Goal: Task Accomplishment & Management: Complete application form

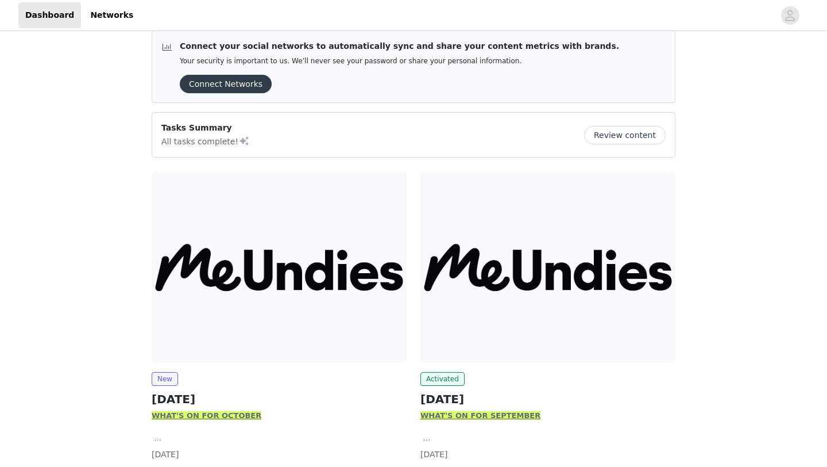
scroll to position [52, 0]
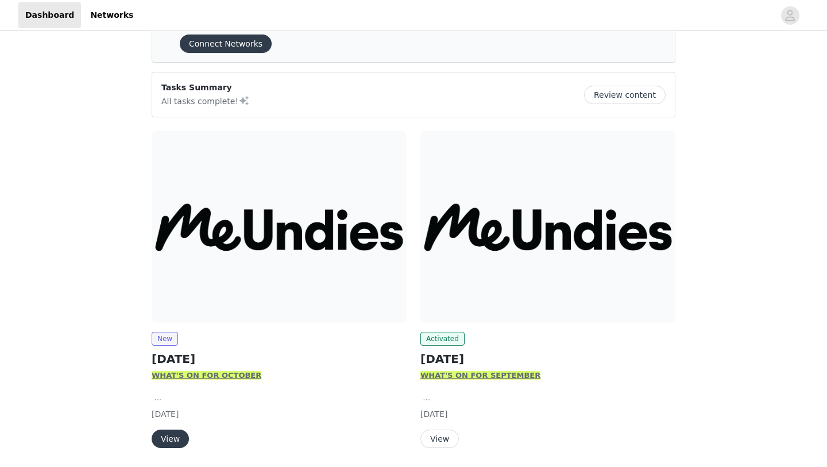
click at [252, 265] on img at bounding box center [279, 226] width 255 height 191
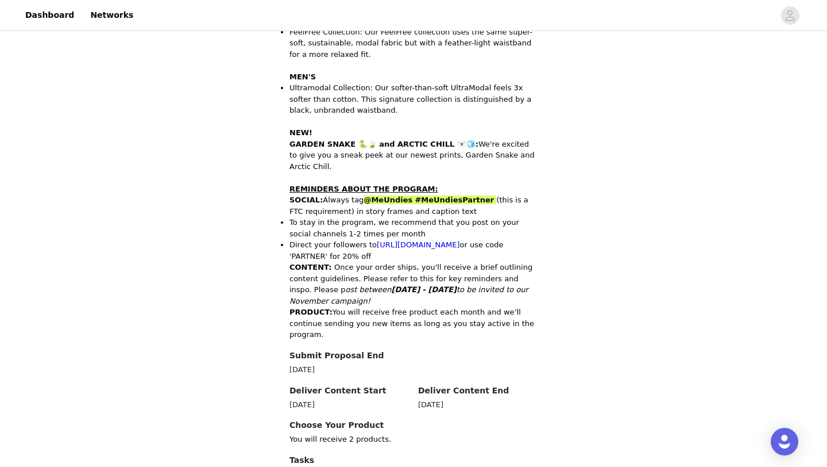
scroll to position [542, 0]
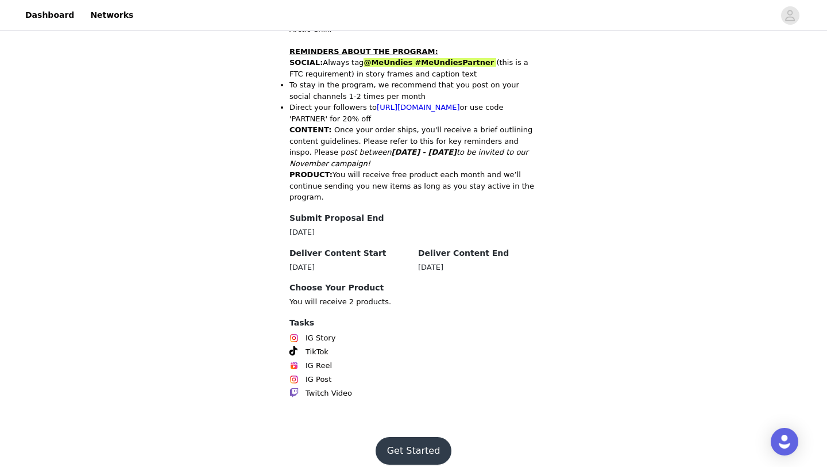
click at [404, 451] on button "Get Started" at bounding box center [414, 451] width 76 height 28
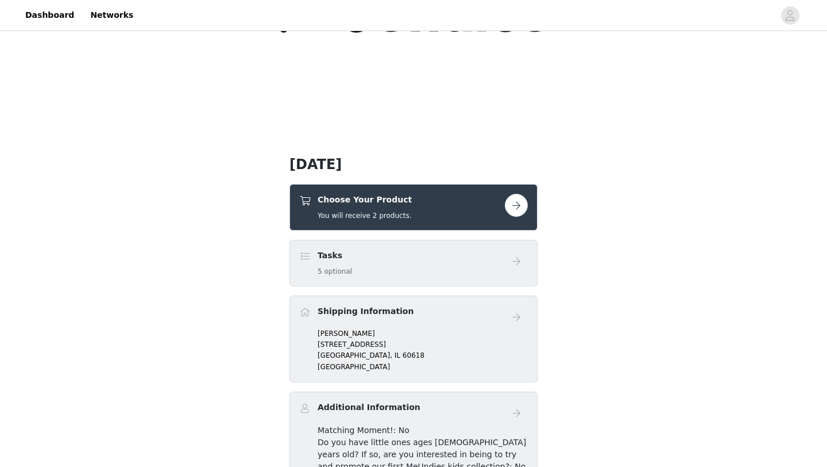
scroll to position [168, 0]
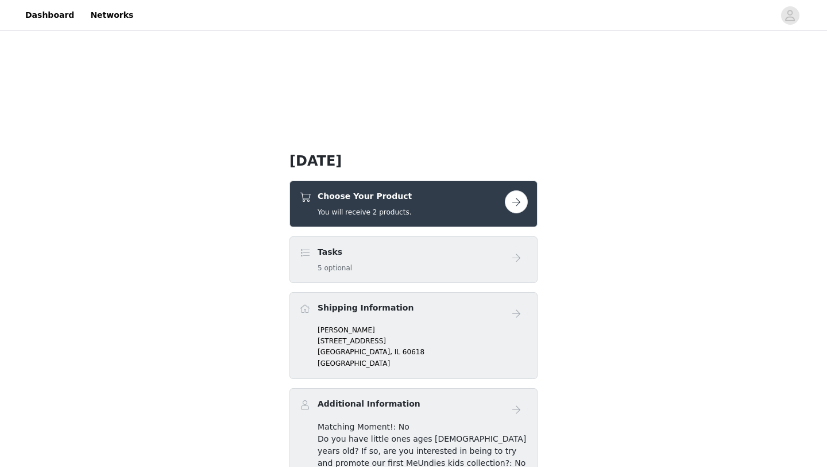
click at [434, 201] on div "Choose Your Product You will receive 2 products." at bounding box center [402, 203] width 206 height 27
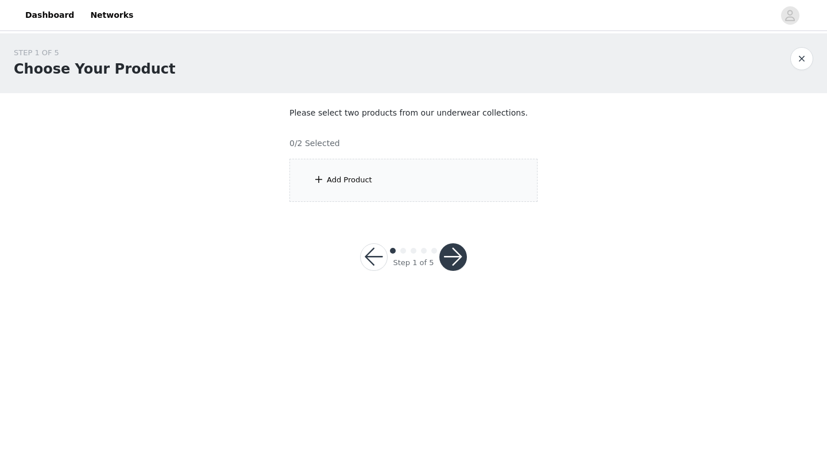
click at [332, 179] on div "Add Product" at bounding box center [349, 179] width 45 height 11
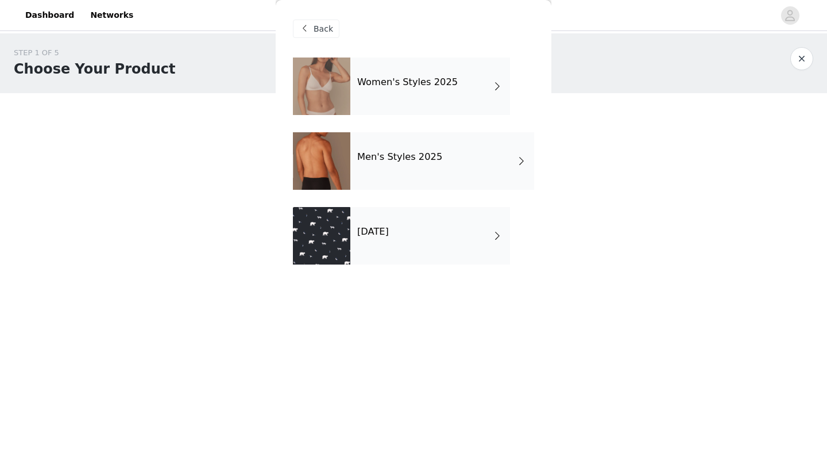
click at [404, 94] on div "Women's Styles 2025" at bounding box center [431, 85] width 160 height 57
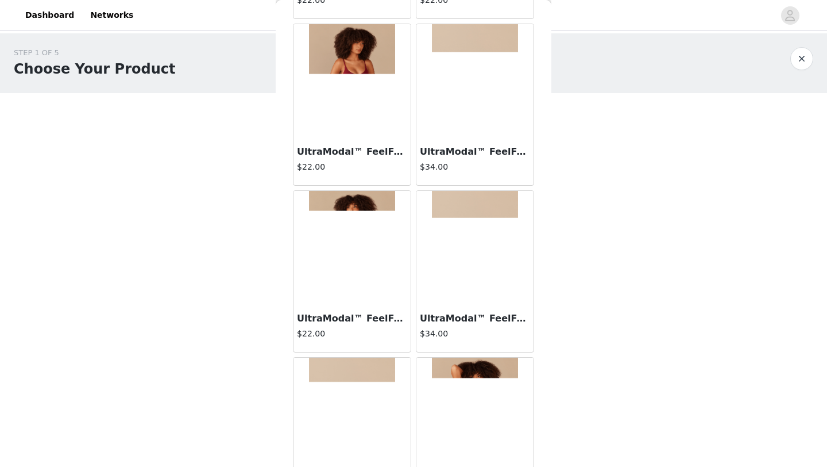
scroll to position [1292, 0]
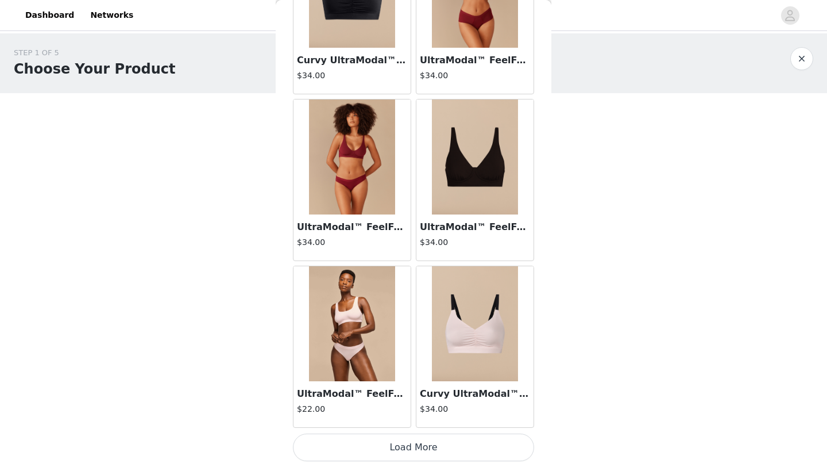
click at [409, 442] on button "Load More" at bounding box center [413, 447] width 241 height 28
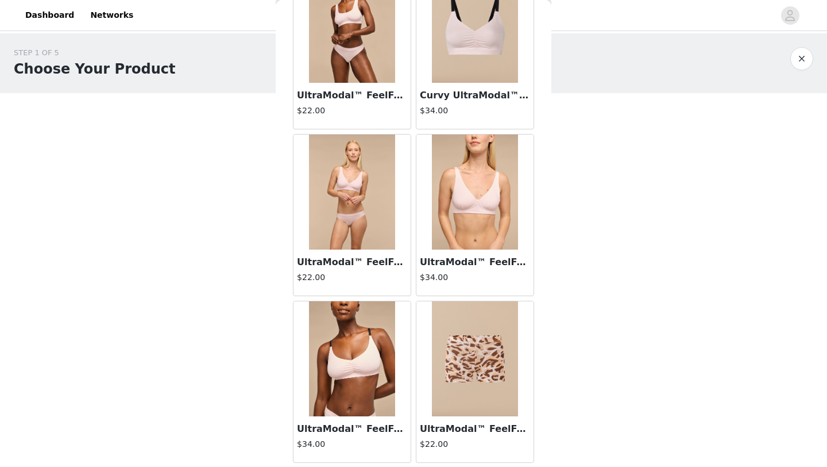
scroll to position [1757, 0]
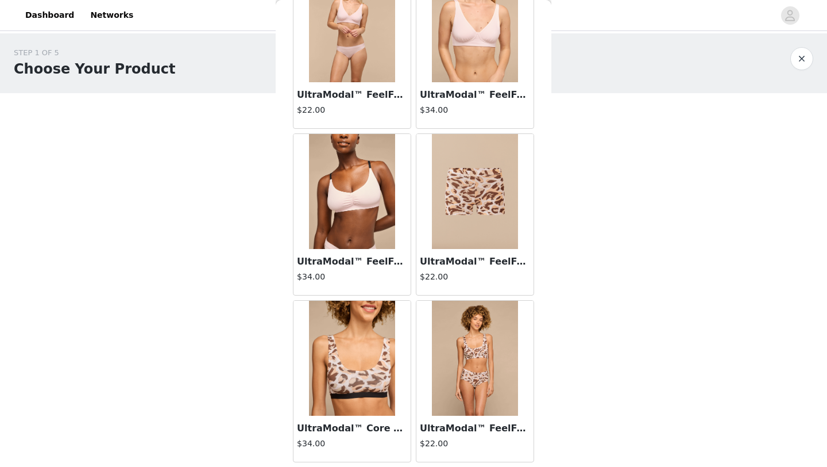
click at [481, 216] on img at bounding box center [475, 191] width 86 height 115
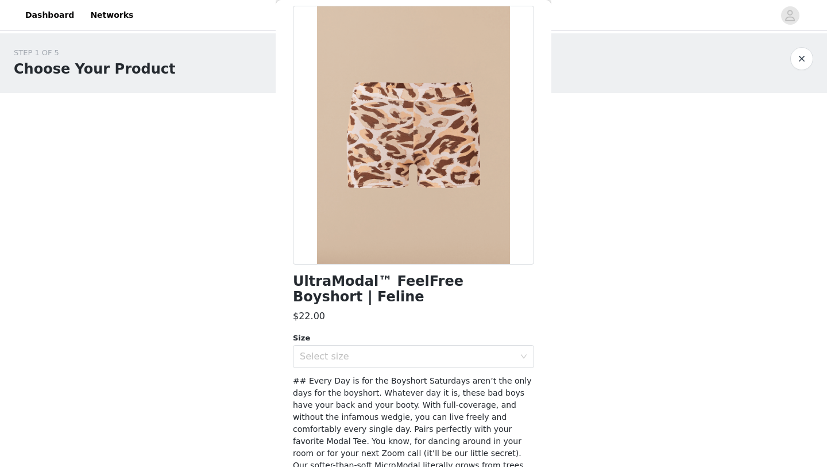
scroll to position [0, 0]
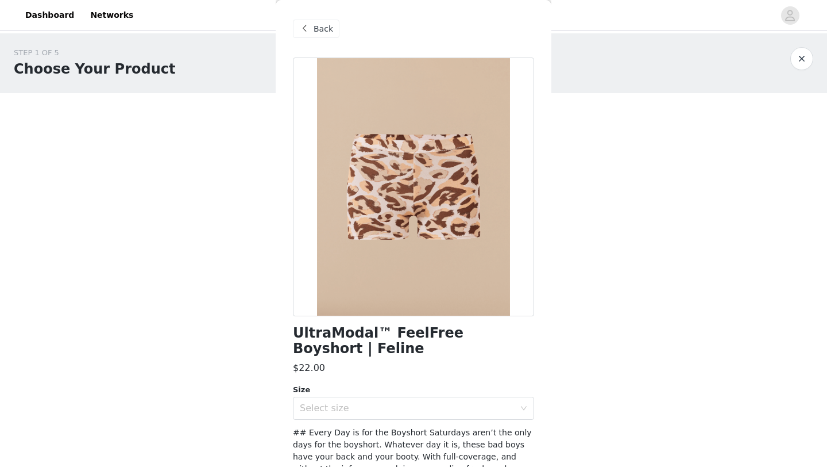
click at [323, 35] on div "Back" at bounding box center [316, 29] width 47 height 18
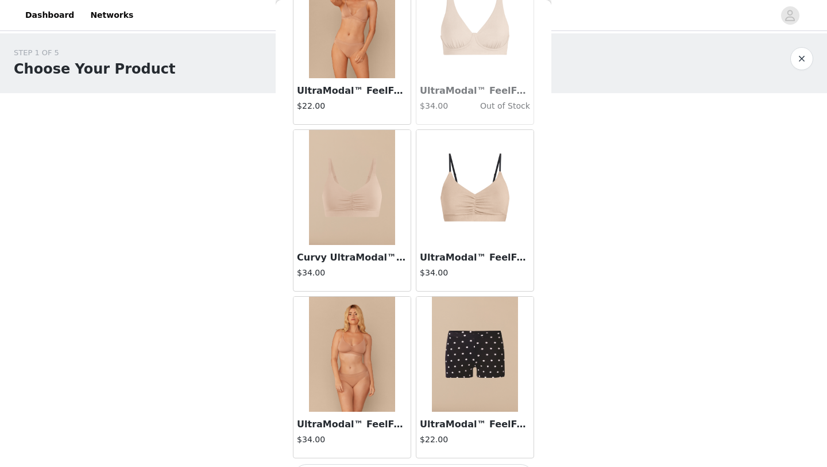
scroll to position [2958, 0]
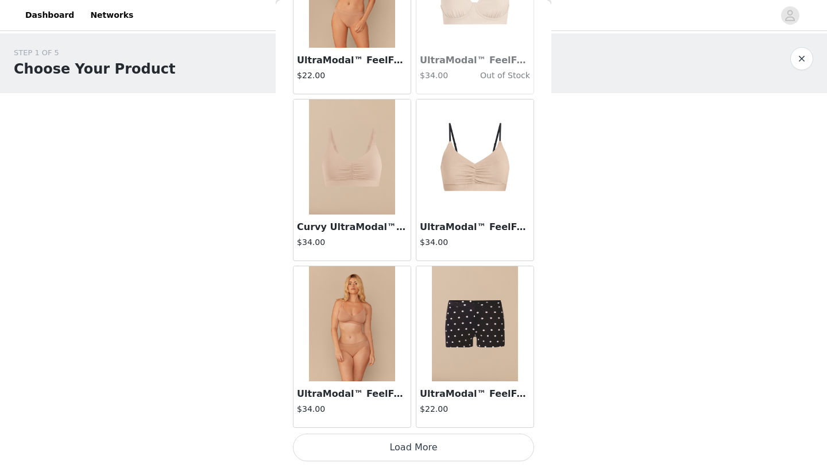
click at [362, 437] on button "Load More" at bounding box center [413, 447] width 241 height 28
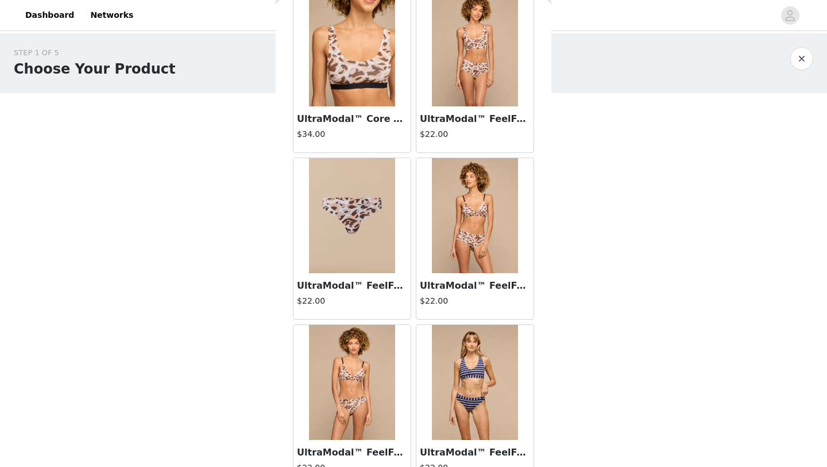
scroll to position [1932, 0]
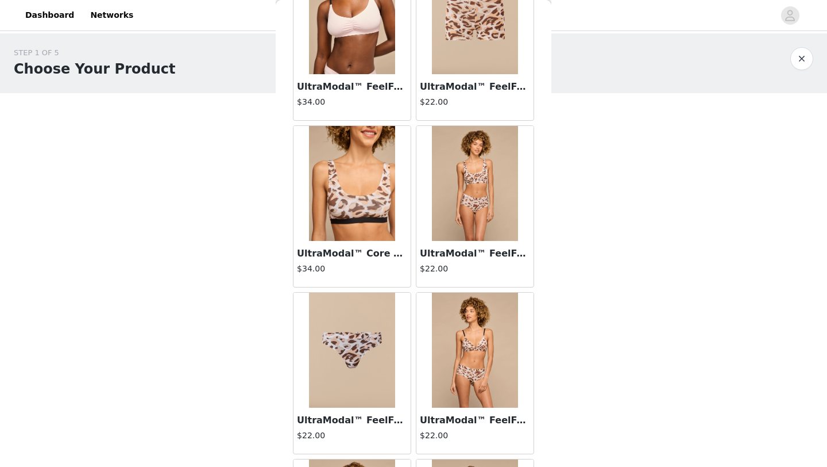
click at [361, 364] on img at bounding box center [352, 349] width 86 height 115
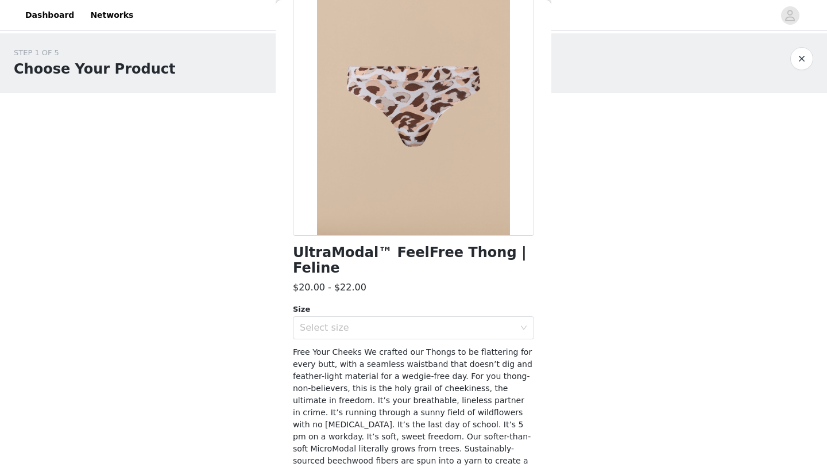
scroll to position [173, 0]
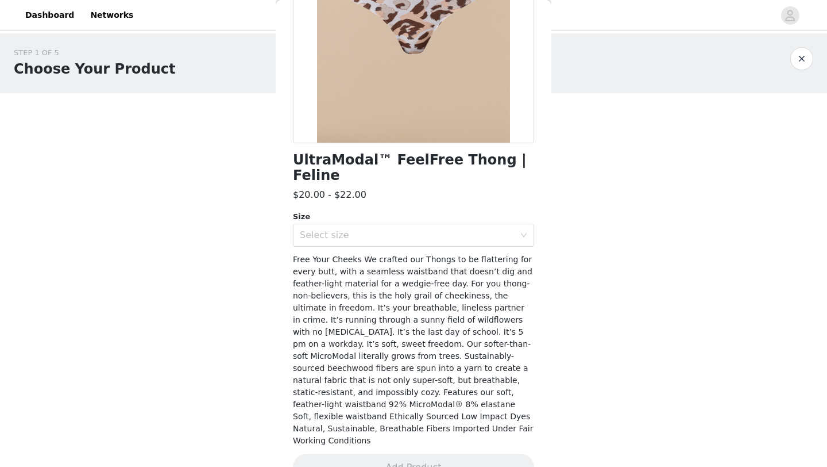
click at [390, 230] on div "UltraModal™ FeelFree Thong | Feline $20.00 - $22.00 Size Select size Free Your …" at bounding box center [413, 189] width 241 height 610
click at [390, 229] on div "Select size" at bounding box center [407, 234] width 215 height 11
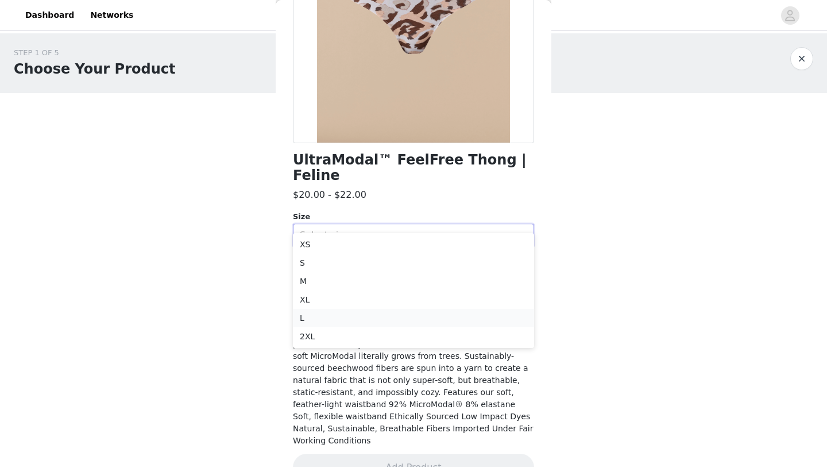
click at [333, 316] on li "L" at bounding box center [413, 318] width 241 height 18
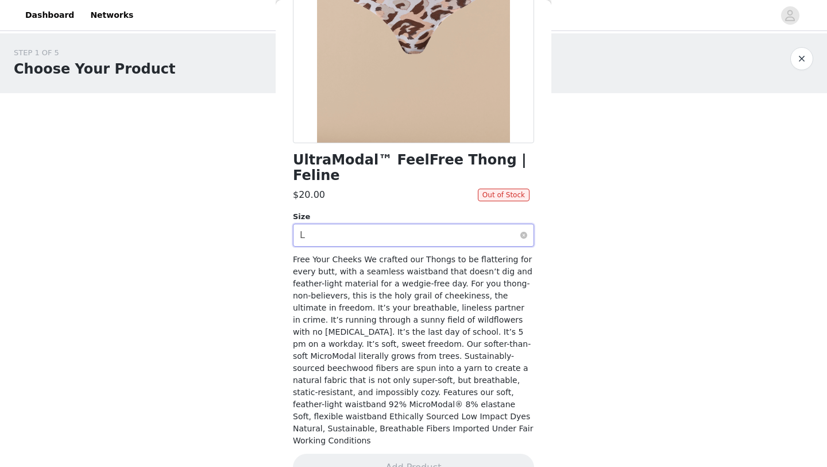
click at [334, 224] on div "Select size L" at bounding box center [410, 235] width 220 height 22
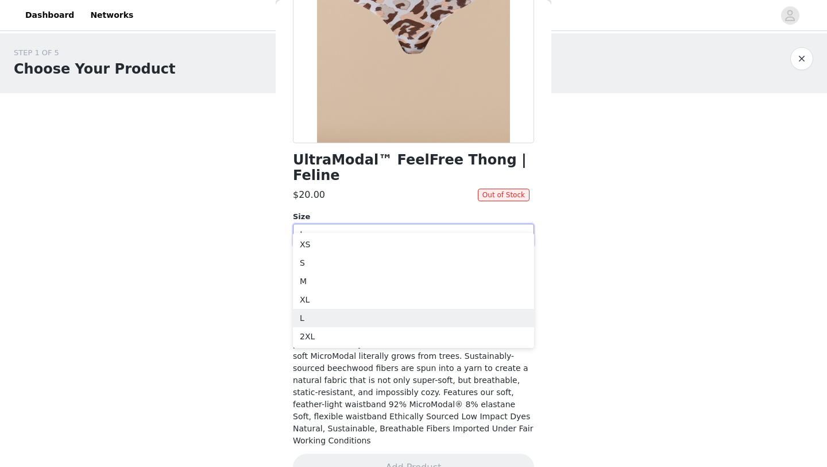
click at [168, 288] on div "STEP 1 OF 5 Choose Your Product Please select two products from our underwear c…" at bounding box center [413, 165] width 827 height 265
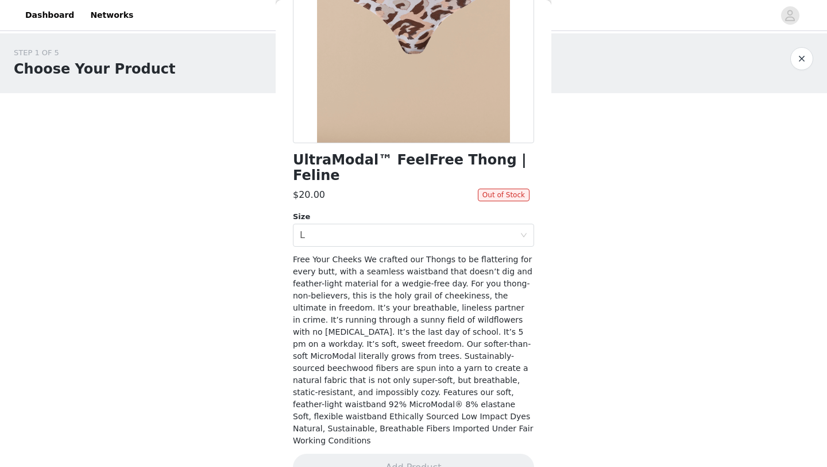
click at [587, 141] on div "STEP 1 OF 5 Choose Your Product Please select two products from our underwear c…" at bounding box center [413, 124] width 827 height 182
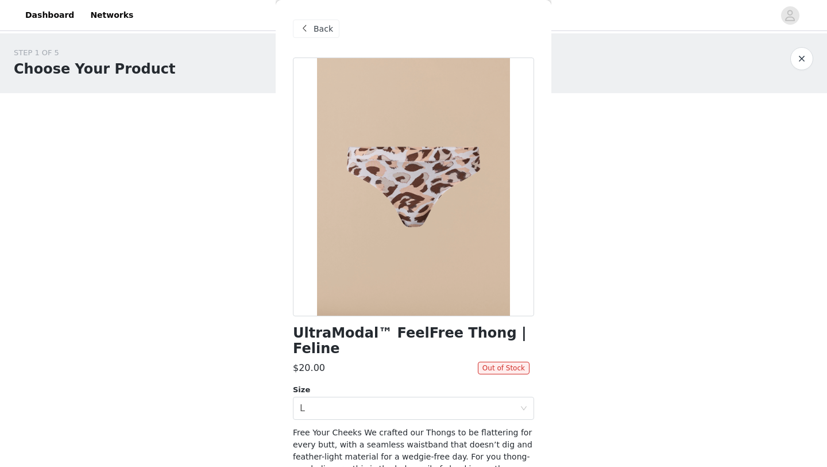
click at [319, 32] on span "Back" at bounding box center [324, 29] width 20 height 12
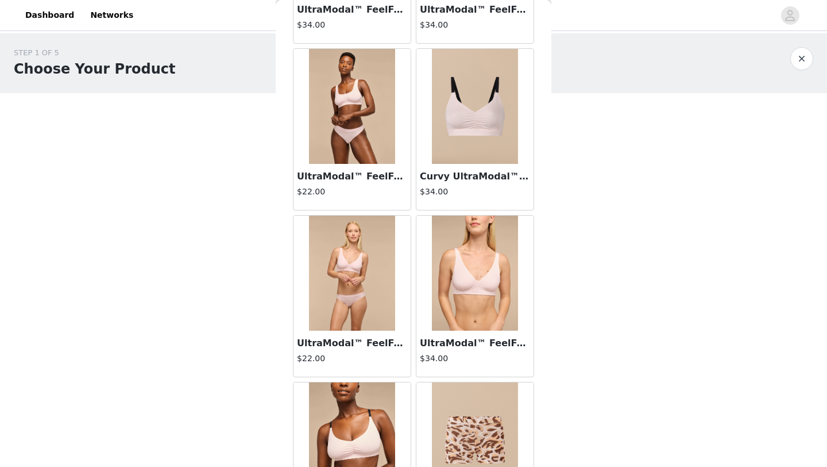
scroll to position [1854, 0]
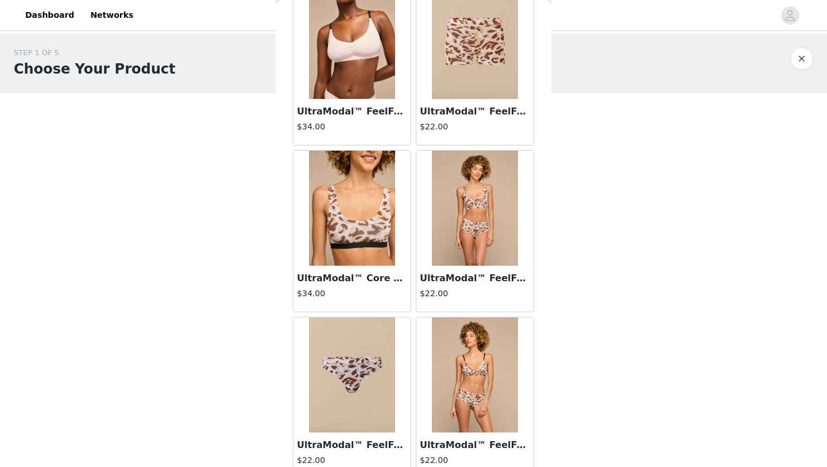
click at [493, 235] on img at bounding box center [475, 208] width 86 height 115
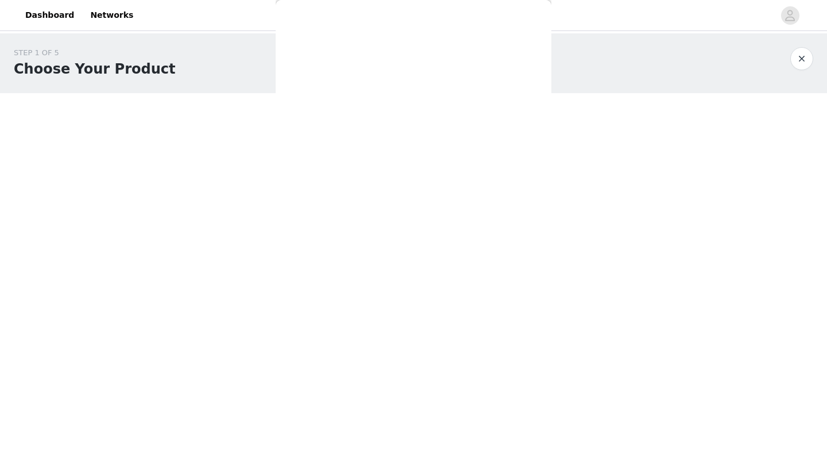
scroll to position [164, 0]
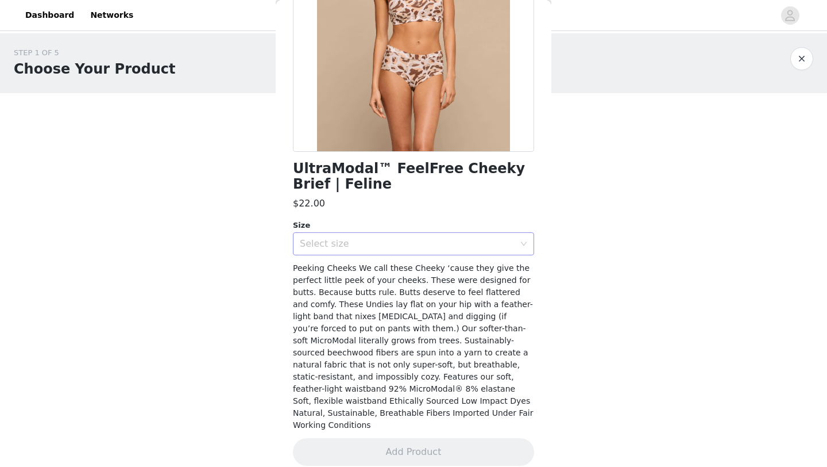
click at [475, 242] on div "Select size" at bounding box center [407, 243] width 215 height 11
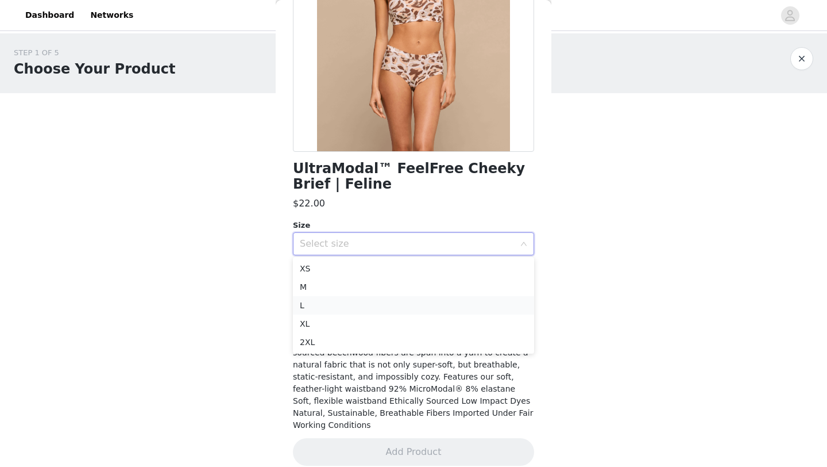
click at [351, 306] on li "L" at bounding box center [413, 305] width 241 height 18
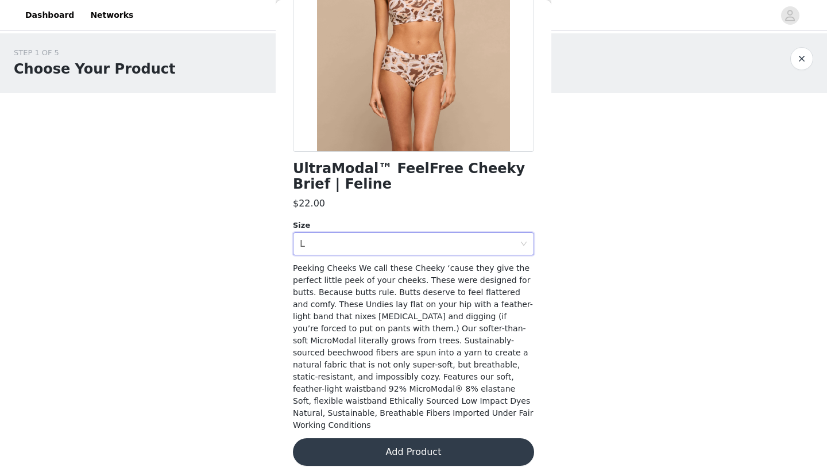
click at [369, 438] on button "Add Product" at bounding box center [413, 452] width 241 height 28
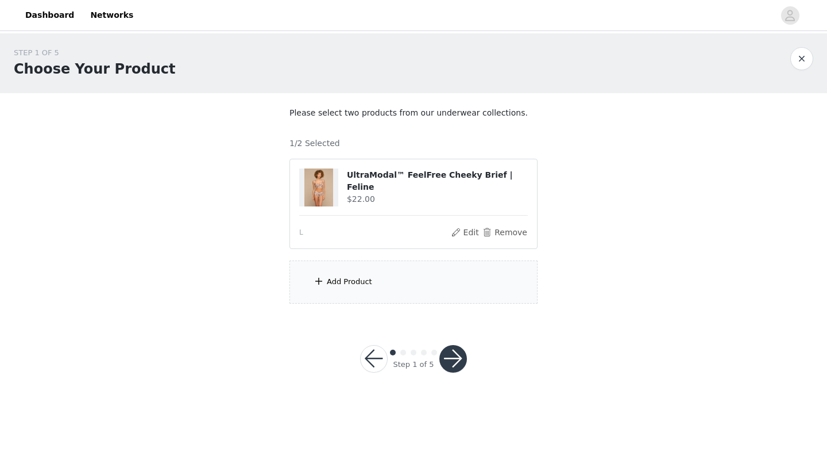
click at [359, 276] on div "Add Product" at bounding box center [349, 281] width 45 height 11
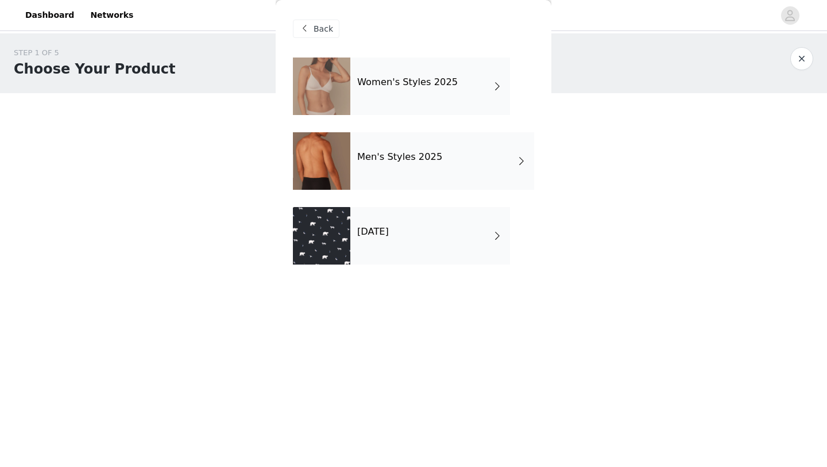
click at [372, 248] on div "[DATE]" at bounding box center [431, 235] width 160 height 57
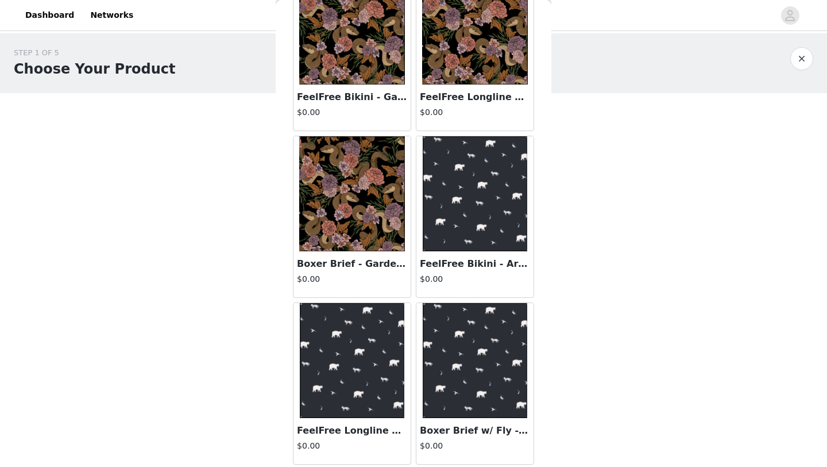
scroll to position [0, 0]
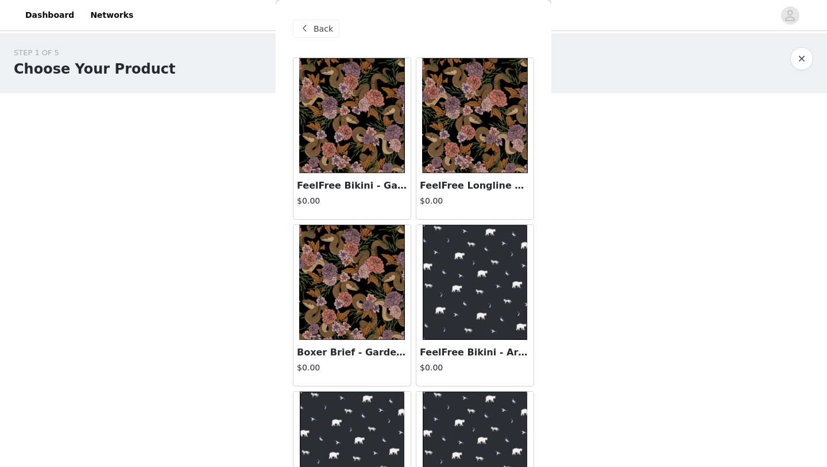
click at [380, 164] on img at bounding box center [352, 115] width 106 height 115
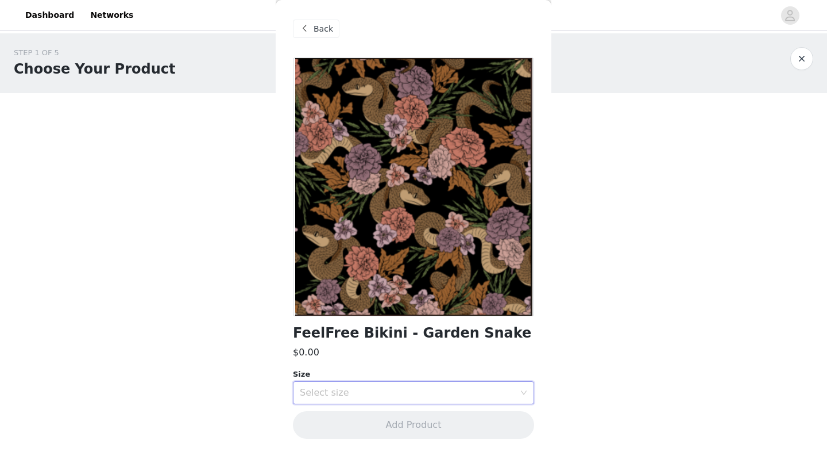
click at [378, 385] on div "Select size" at bounding box center [410, 393] width 220 height 22
click at [242, 187] on div "STEP 1 OF 5 Choose Your Product Please select two products from our underwear c…" at bounding box center [413, 175] width 827 height 284
click at [315, 24] on span "Back" at bounding box center [324, 29] width 20 height 12
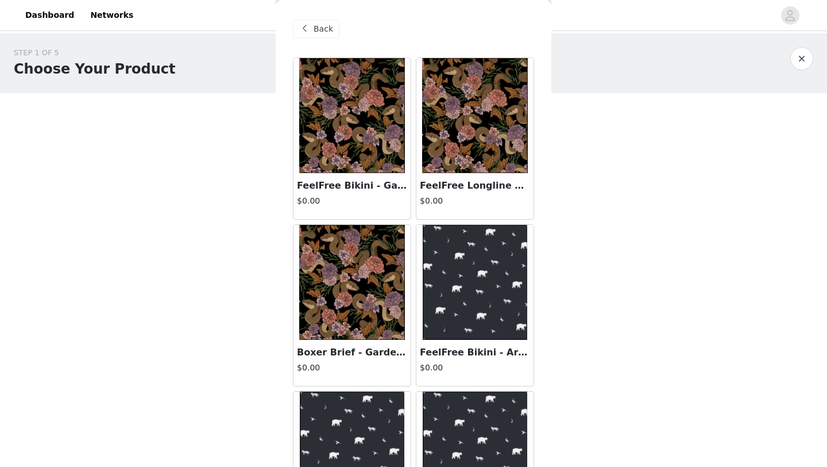
click at [315, 24] on span "Back" at bounding box center [324, 29] width 20 height 12
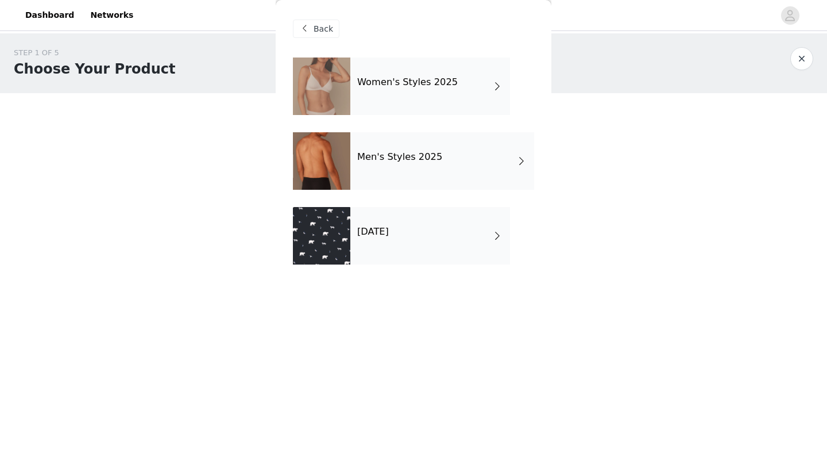
click at [402, 88] on div "Women's Styles 2025" at bounding box center [431, 85] width 160 height 57
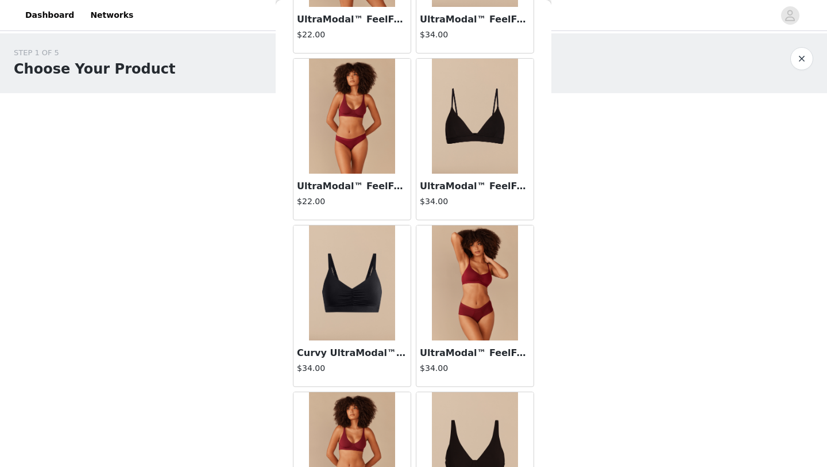
scroll to position [1292, 0]
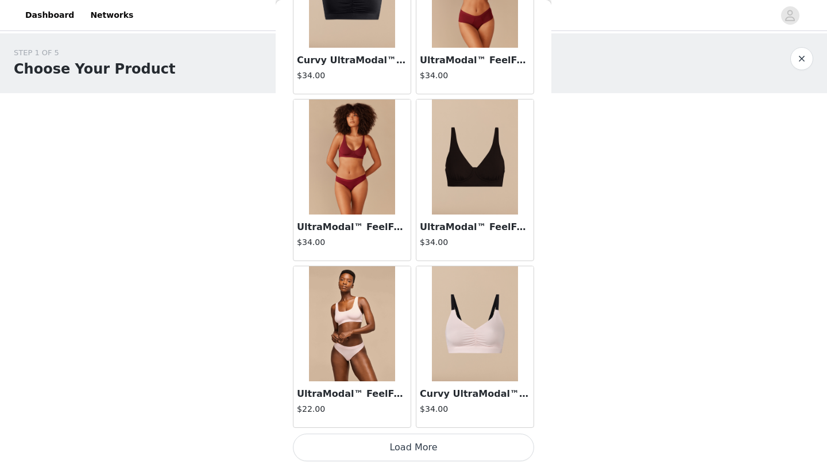
click at [434, 446] on button "Load More" at bounding box center [413, 447] width 241 height 28
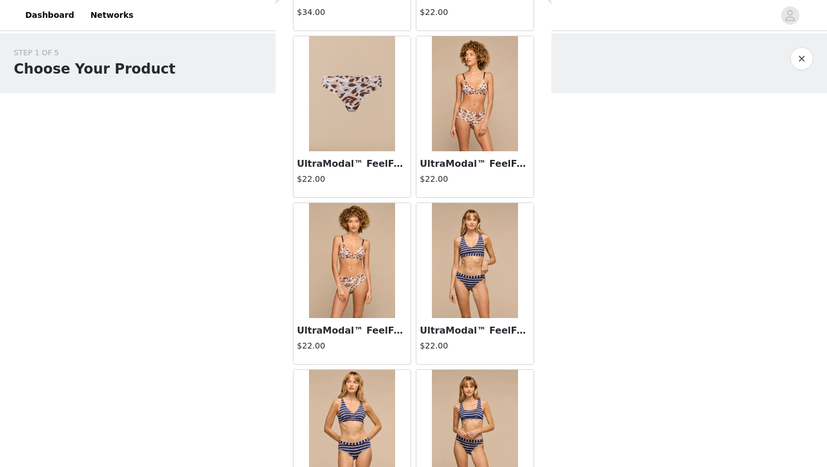
scroll to position [2184, 0]
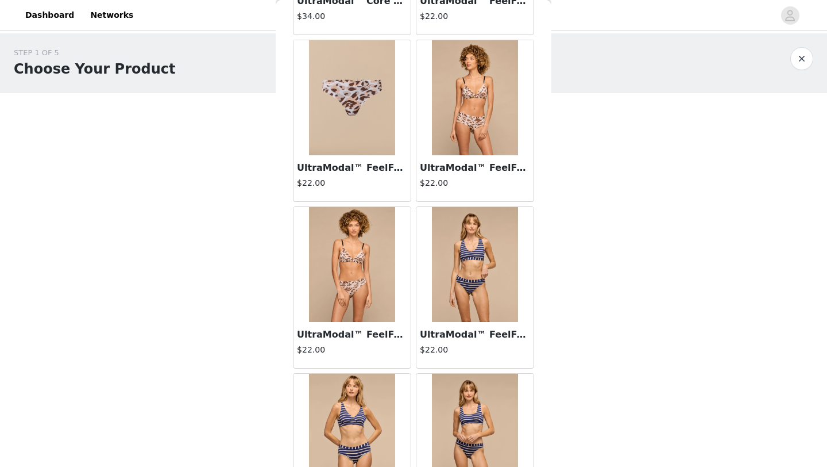
click at [442, 128] on img at bounding box center [475, 97] width 86 height 115
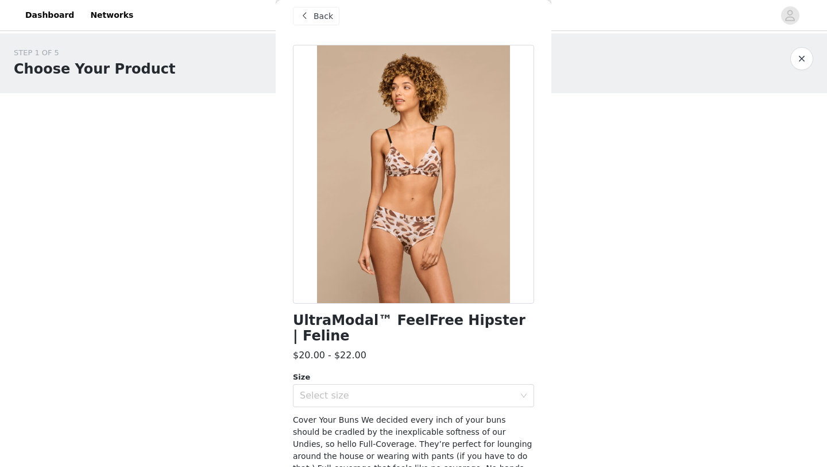
scroll to position [0, 0]
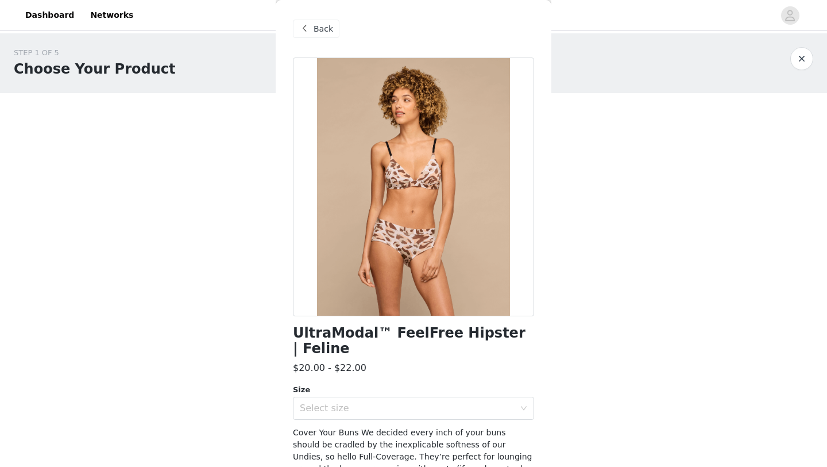
click at [327, 25] on span "Back" at bounding box center [324, 29] width 20 height 12
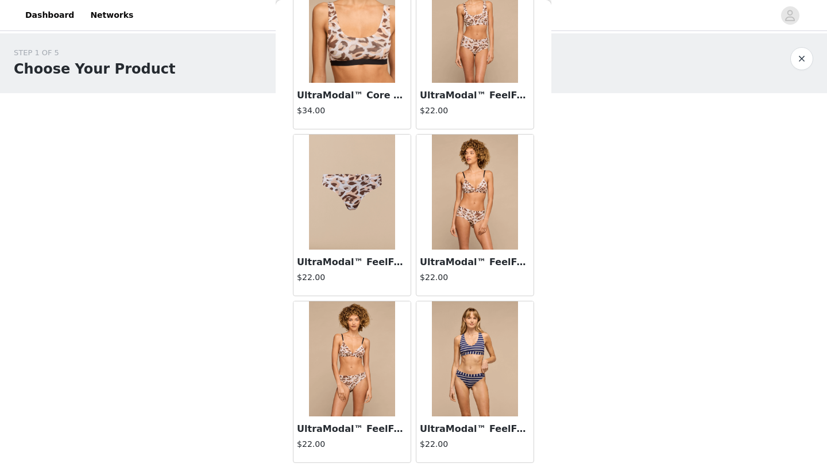
scroll to position [2325, 0]
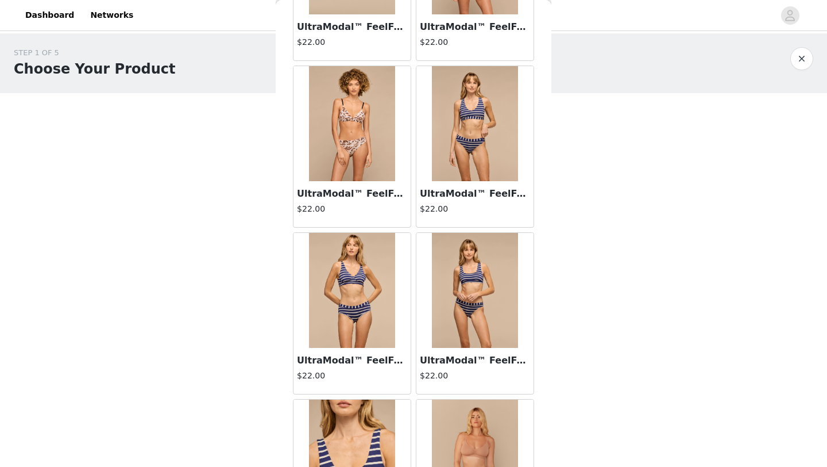
click at [368, 128] on img at bounding box center [352, 123] width 86 height 115
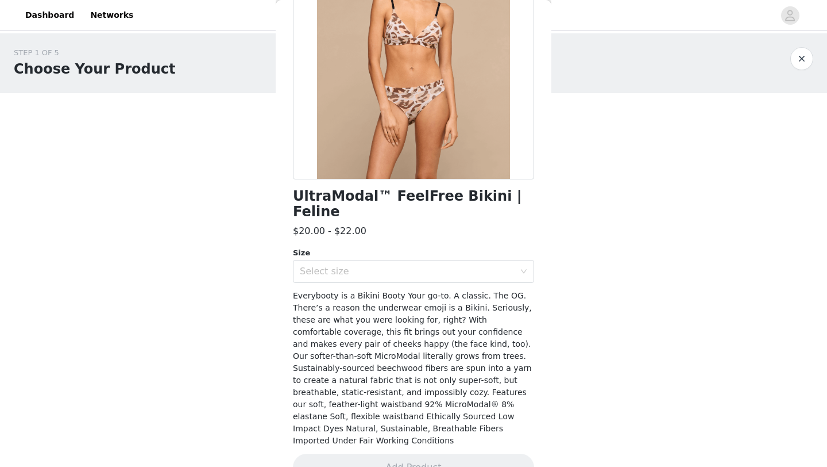
scroll to position [0, 0]
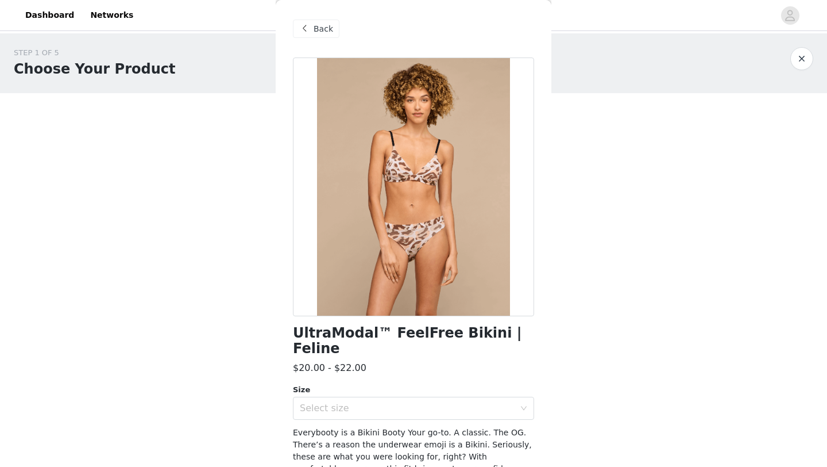
click at [326, 22] on div "Back" at bounding box center [316, 29] width 47 height 18
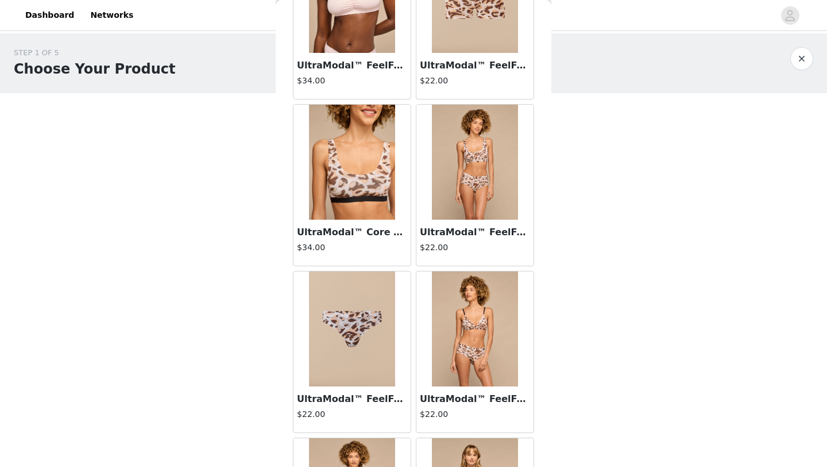
scroll to position [2000, 0]
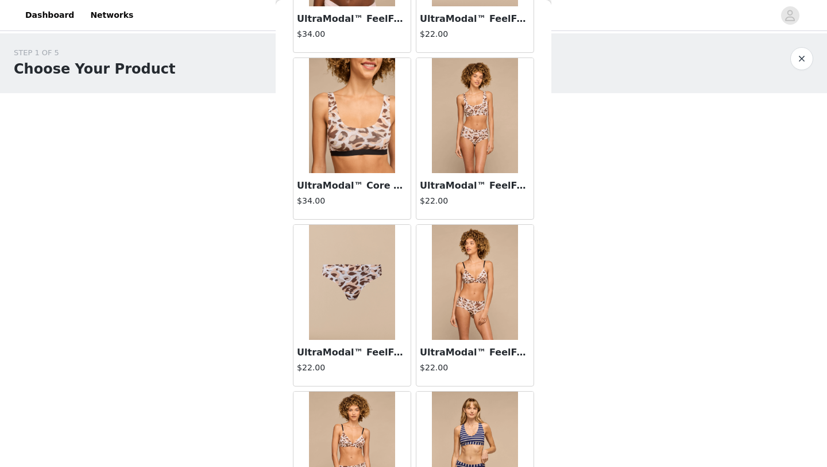
click at [352, 163] on img at bounding box center [352, 115] width 86 height 115
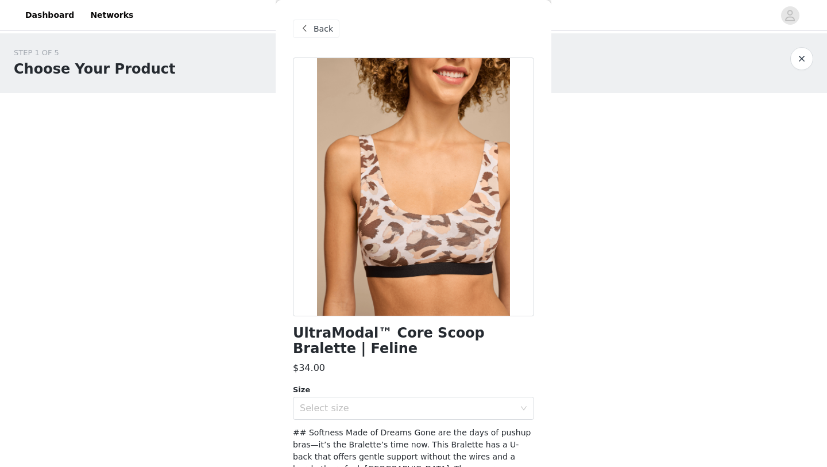
scroll to position [201, 0]
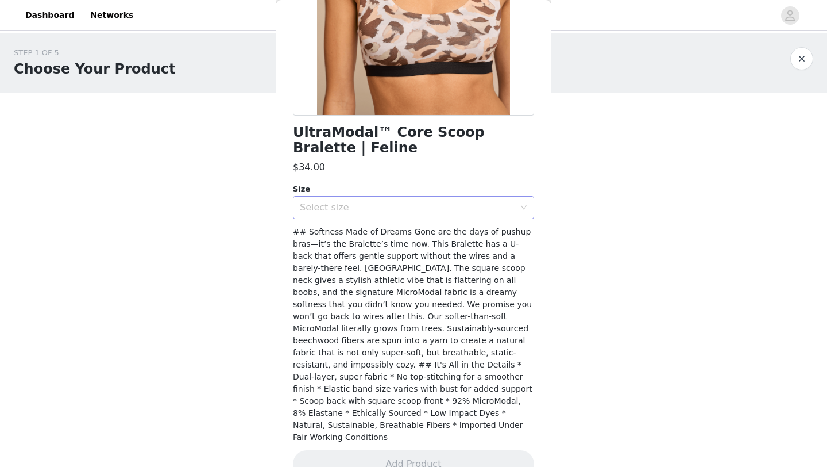
click at [352, 211] on div "Select size" at bounding box center [407, 207] width 215 height 11
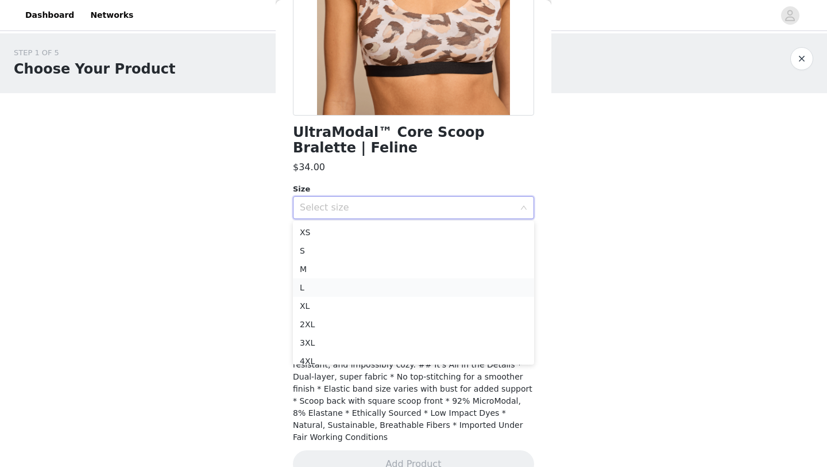
click at [336, 288] on li "L" at bounding box center [413, 287] width 241 height 18
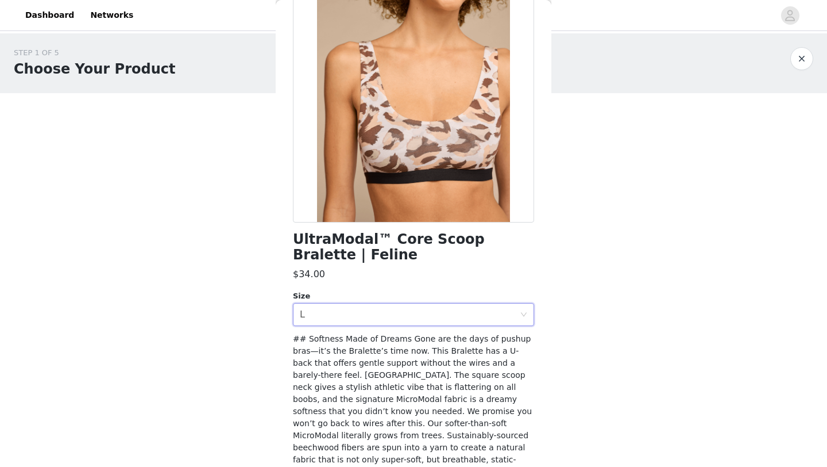
scroll to position [0, 0]
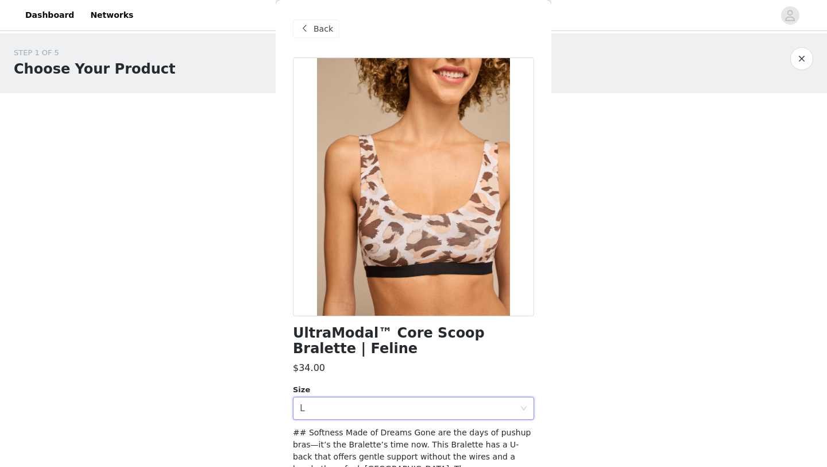
click at [309, 32] on span at bounding box center [305, 29] width 14 height 14
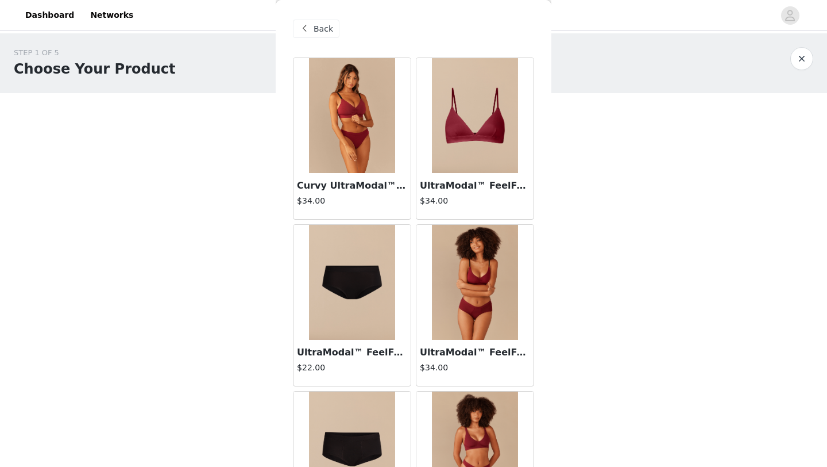
click at [477, 120] on img at bounding box center [475, 115] width 86 height 115
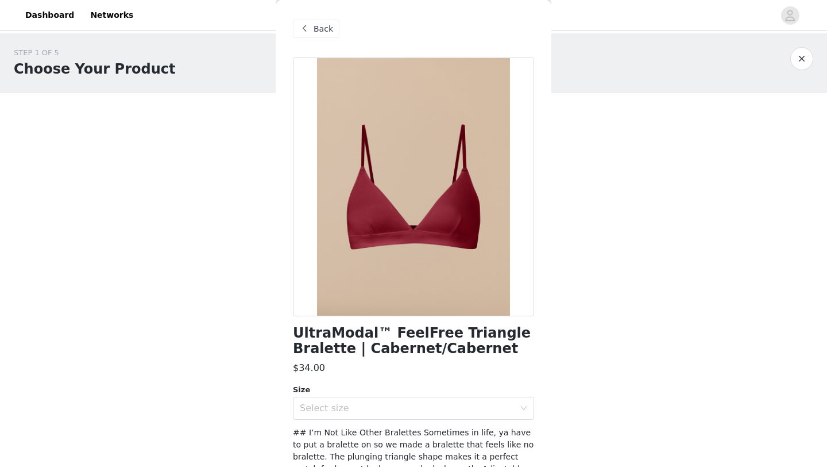
click at [301, 28] on span at bounding box center [305, 29] width 14 height 14
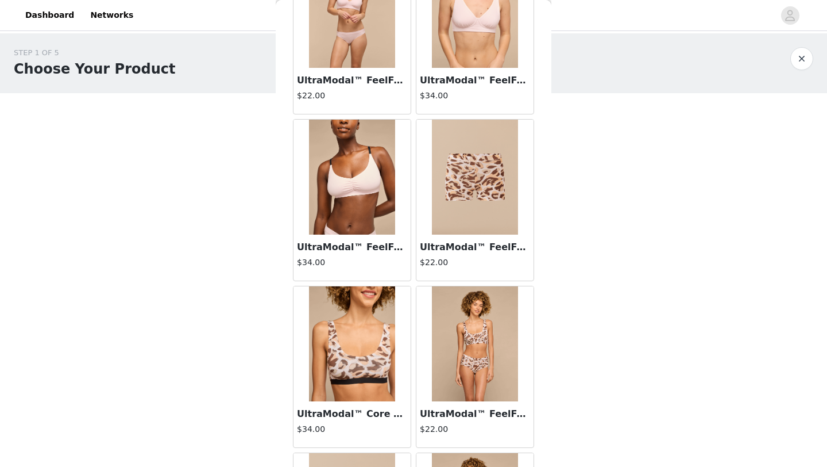
scroll to position [2010, 0]
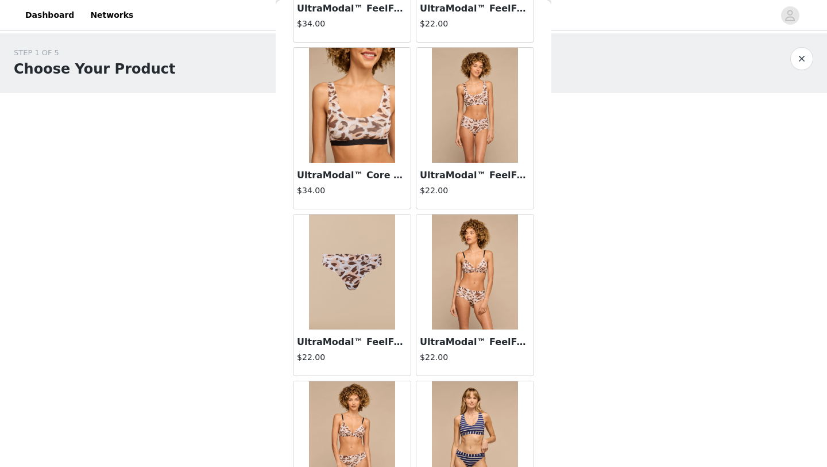
click at [480, 117] on img at bounding box center [475, 105] width 86 height 115
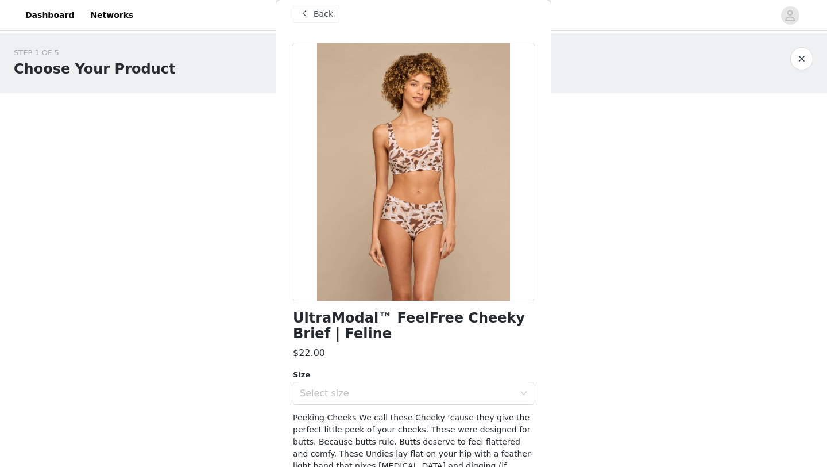
scroll to position [0, 0]
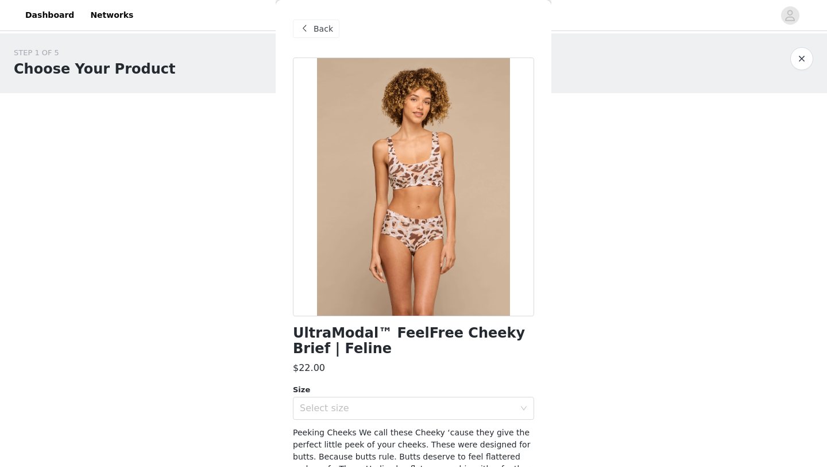
click at [315, 29] on span "Back" at bounding box center [324, 29] width 20 height 12
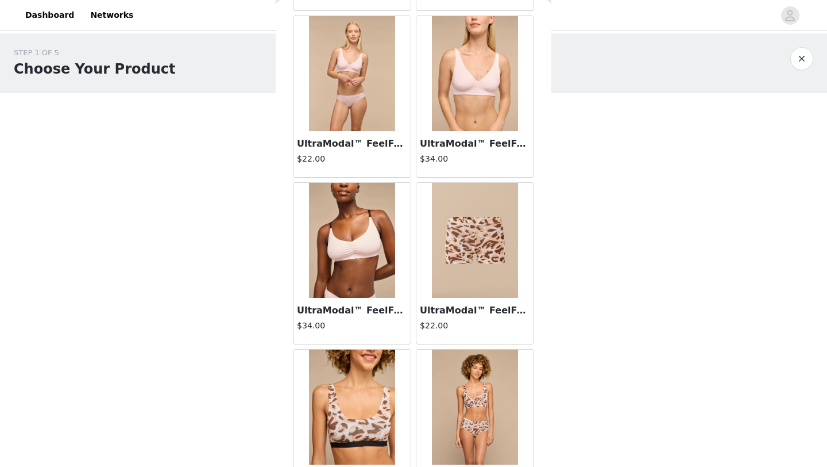
scroll to position [1938, 0]
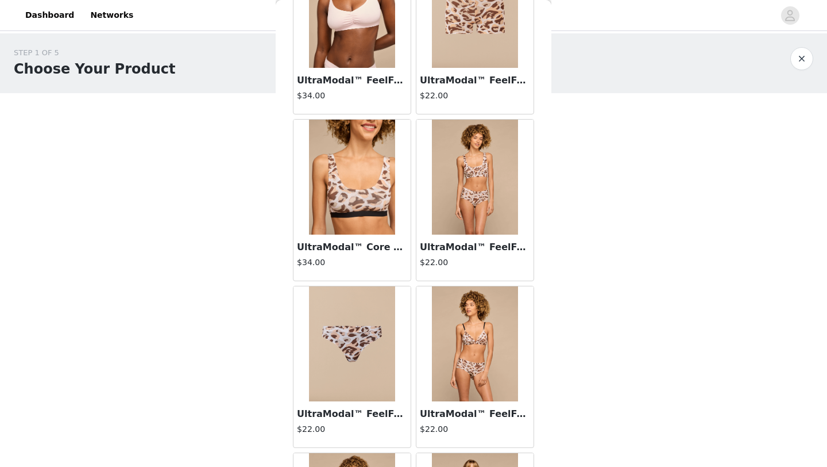
click at [482, 334] on img at bounding box center [475, 343] width 86 height 115
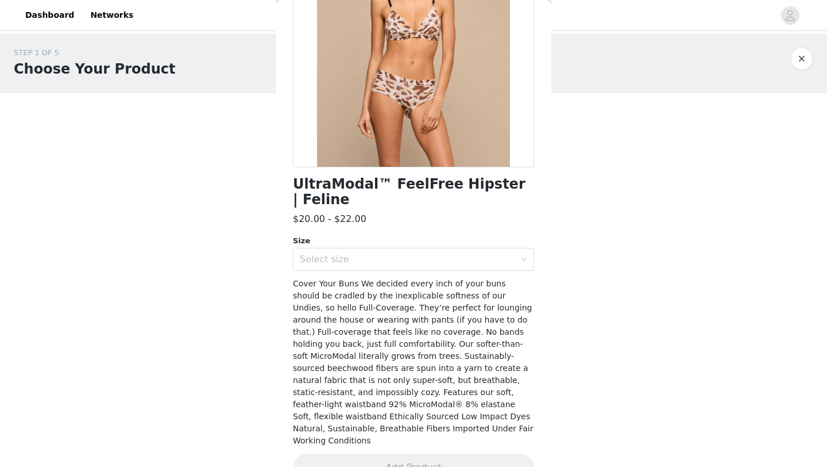
scroll to position [0, 0]
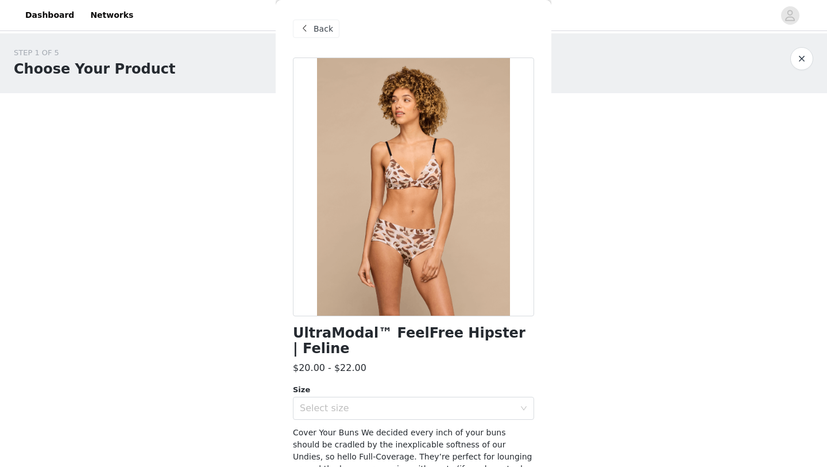
click at [311, 20] on div "Back" at bounding box center [316, 29] width 47 height 18
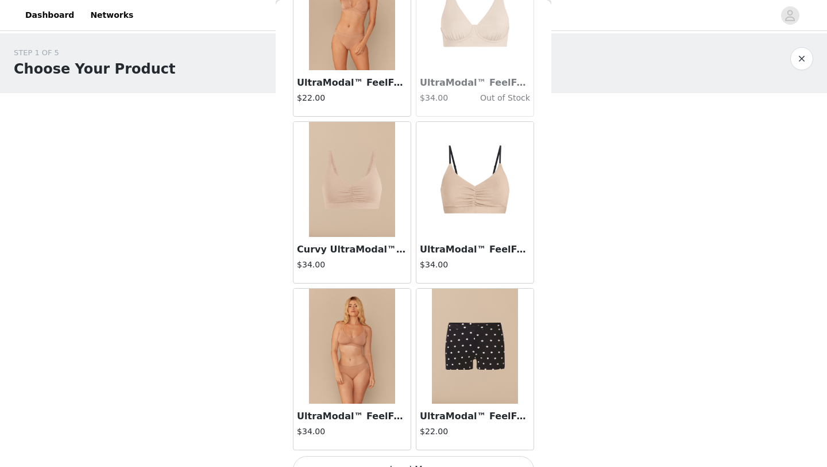
scroll to position [2958, 0]
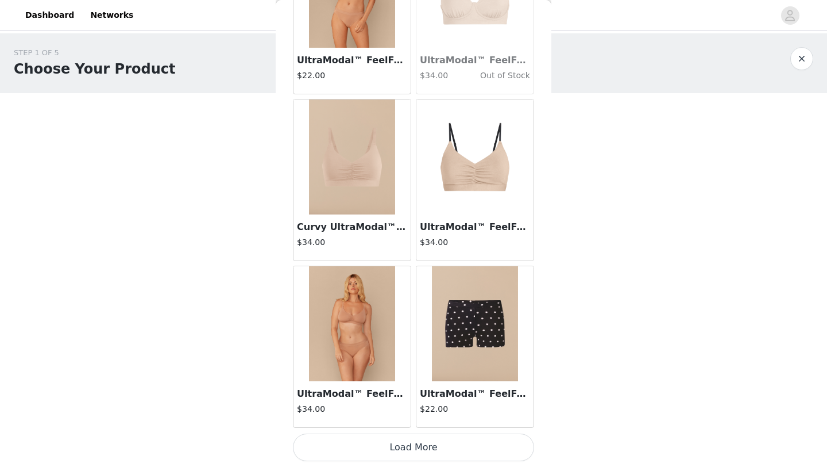
click at [434, 452] on button "Load More" at bounding box center [413, 447] width 241 height 28
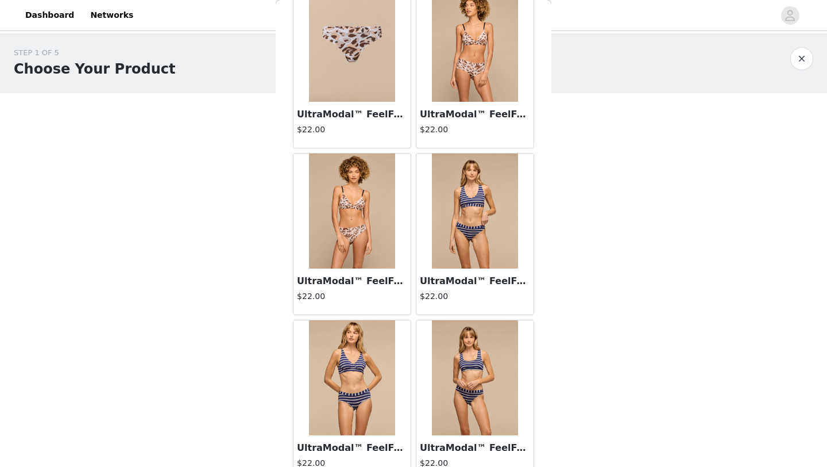
scroll to position [1917, 0]
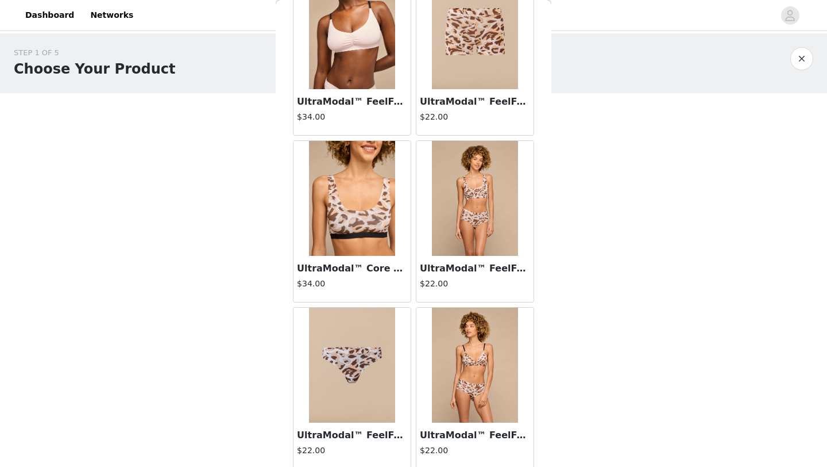
click at [342, 230] on img at bounding box center [352, 198] width 86 height 115
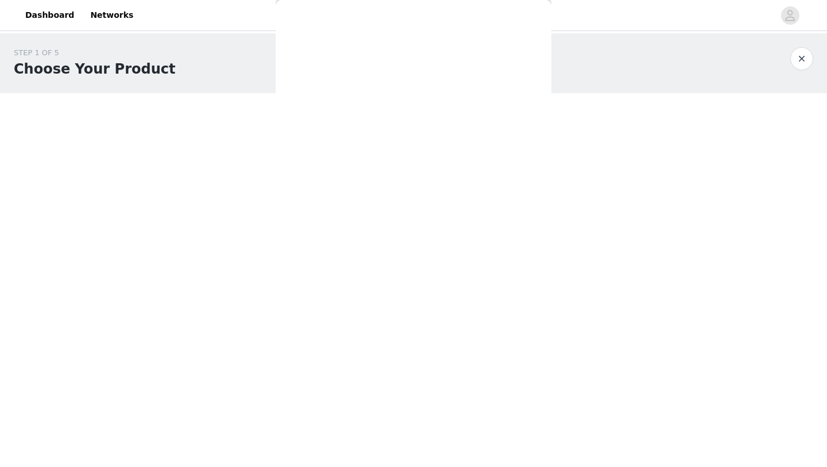
scroll to position [201, 0]
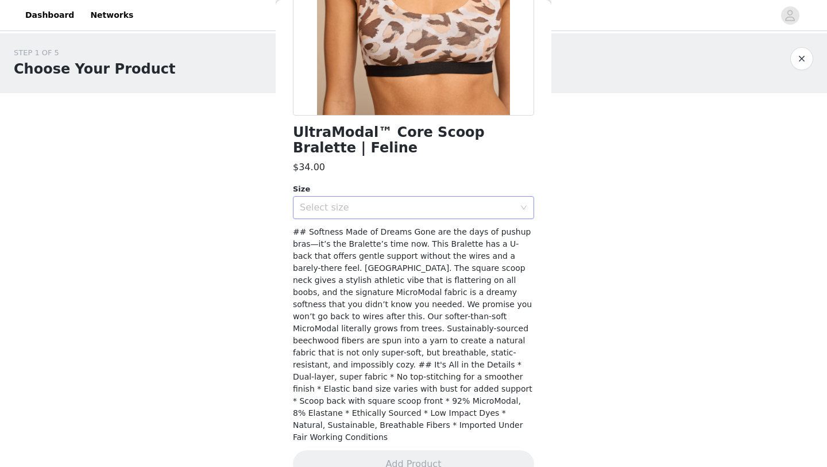
click at [348, 215] on div "Select size" at bounding box center [410, 208] width 220 height 22
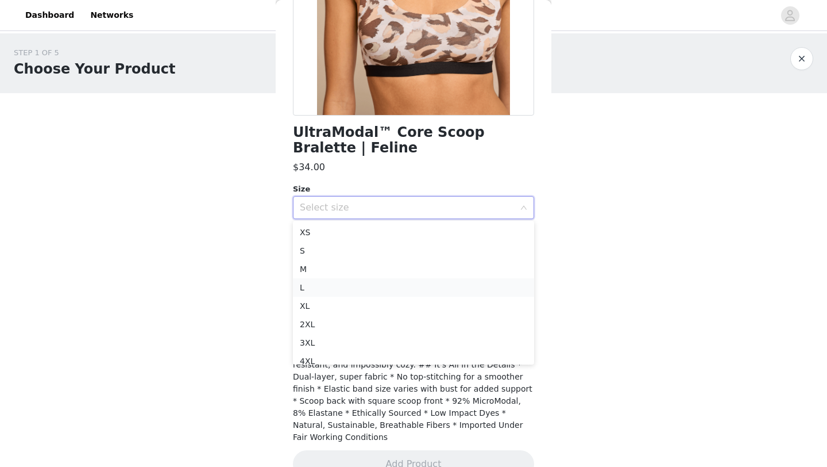
click at [326, 288] on li "L" at bounding box center [413, 287] width 241 height 18
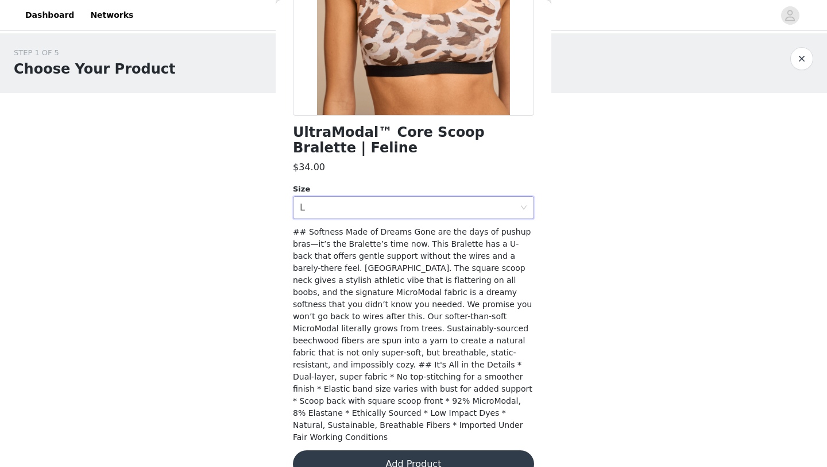
click at [410, 450] on button "Add Product" at bounding box center [413, 464] width 241 height 28
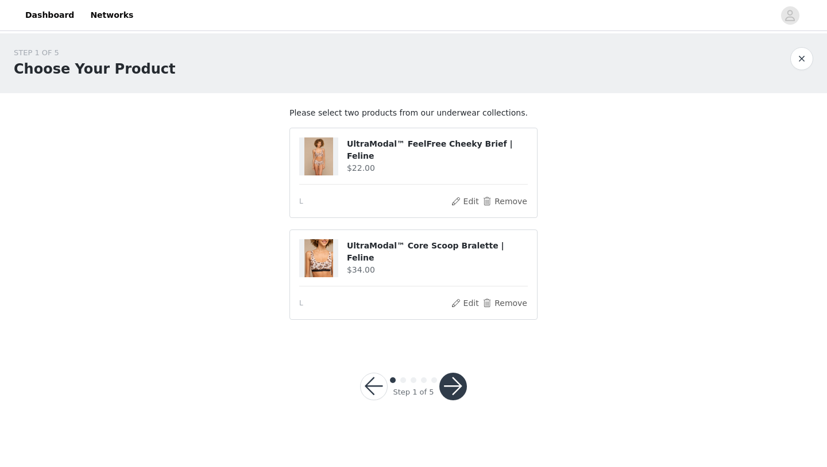
click at [456, 390] on button "button" at bounding box center [454, 386] width 28 height 28
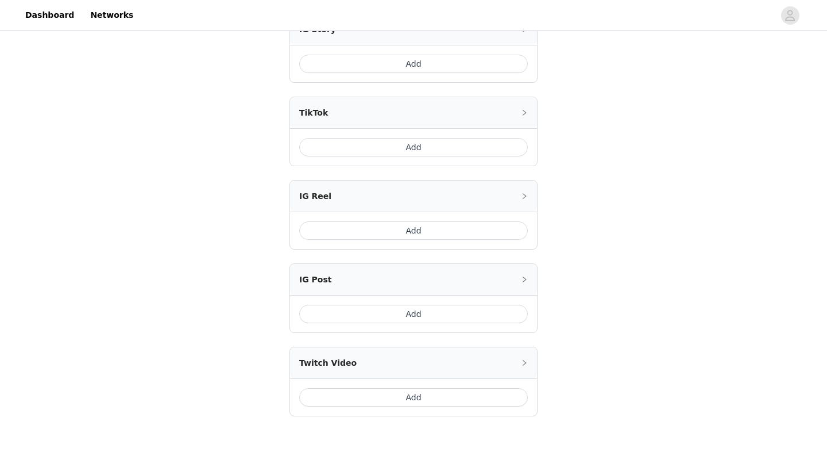
scroll to position [417, 0]
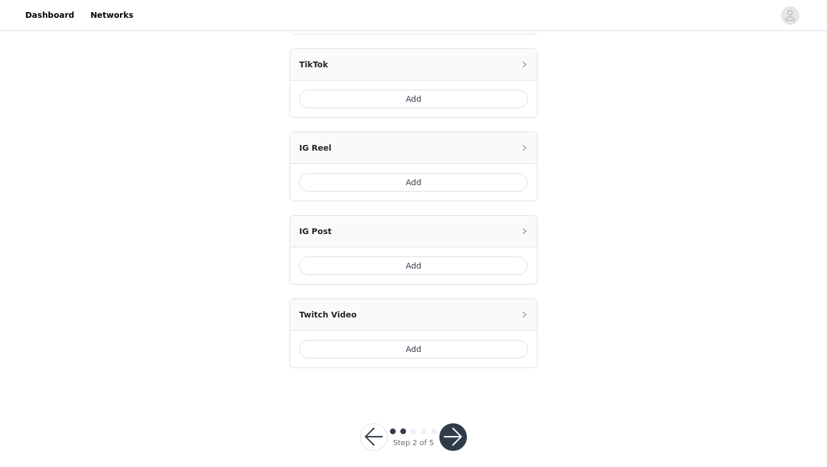
click at [452, 433] on button "button" at bounding box center [454, 437] width 28 height 28
click at [453, 423] on button "button" at bounding box center [454, 437] width 28 height 28
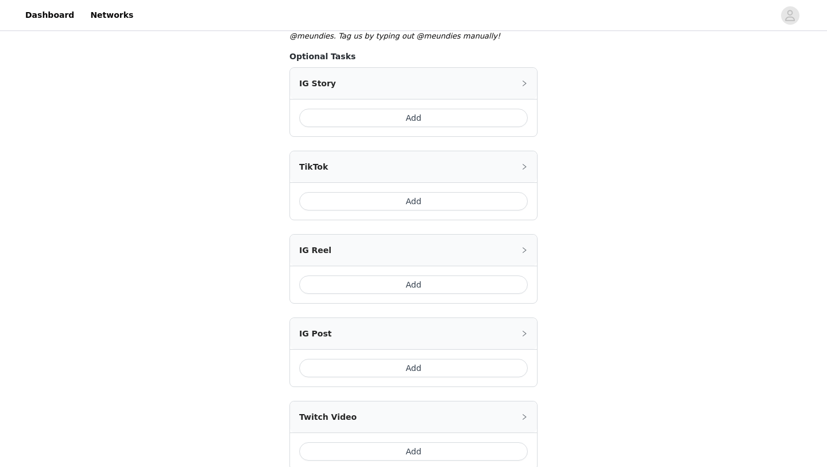
scroll to position [303, 0]
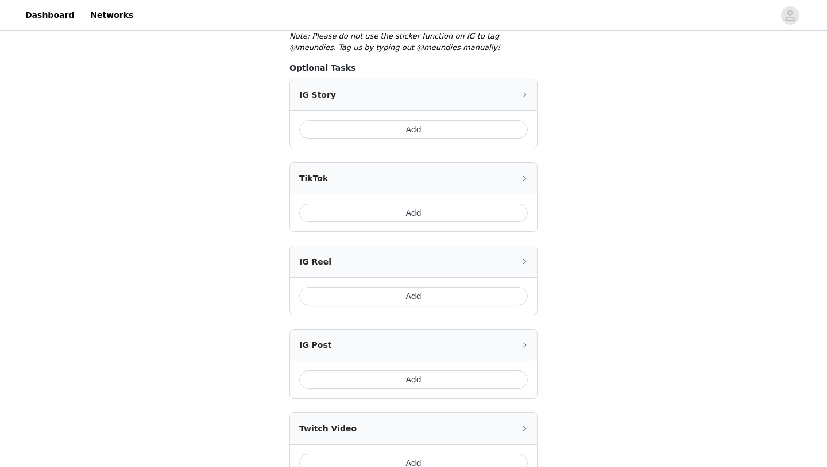
click at [405, 120] on button "Add" at bounding box center [413, 129] width 229 height 18
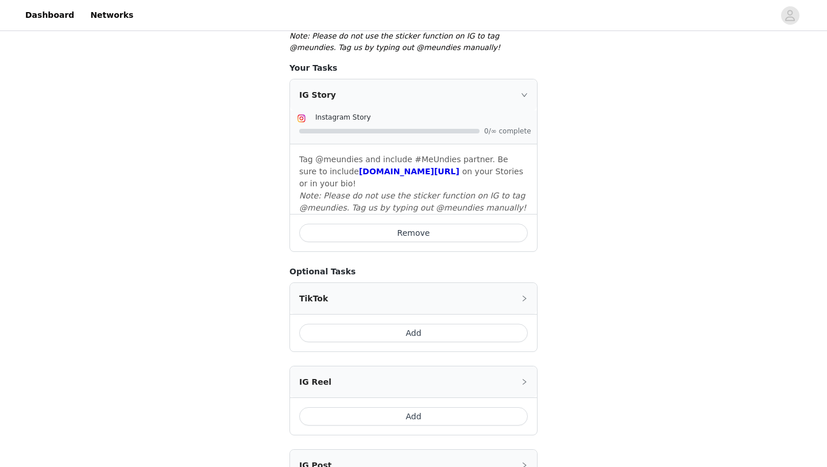
scroll to position [537, 0]
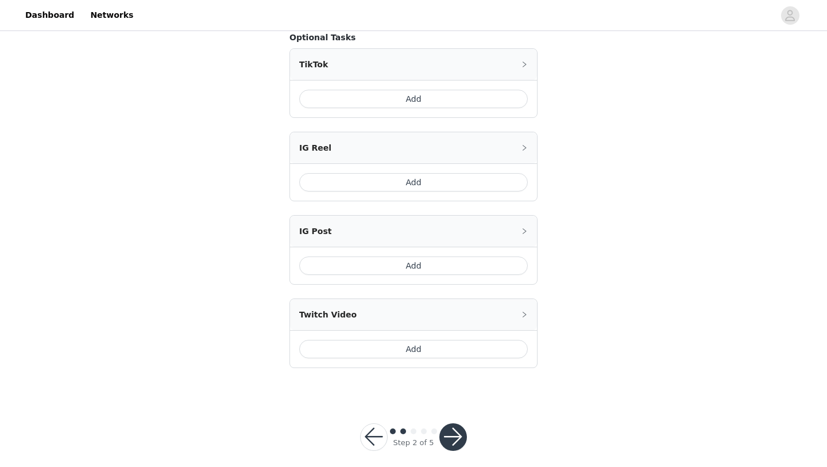
click at [453, 435] on button "button" at bounding box center [454, 437] width 28 height 28
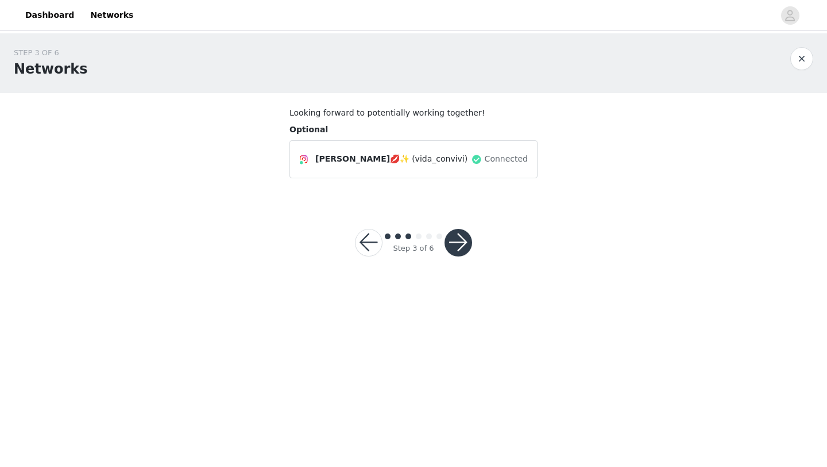
click at [460, 241] on button "button" at bounding box center [459, 243] width 28 height 28
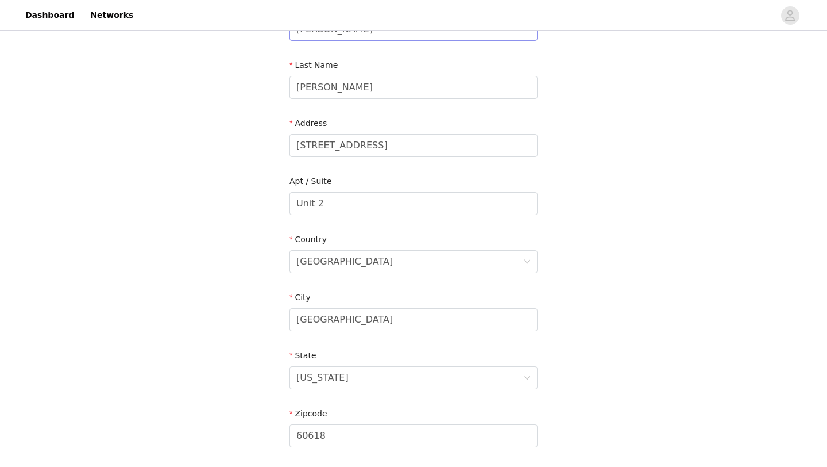
scroll to position [317, 0]
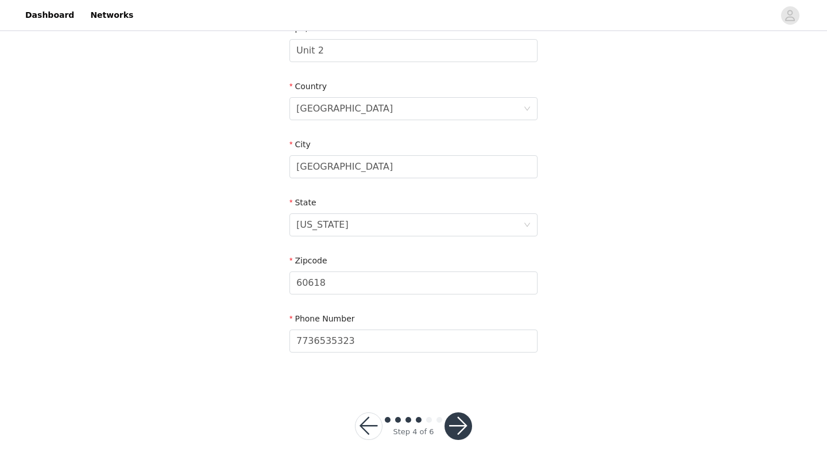
click at [459, 418] on button "button" at bounding box center [459, 426] width 28 height 28
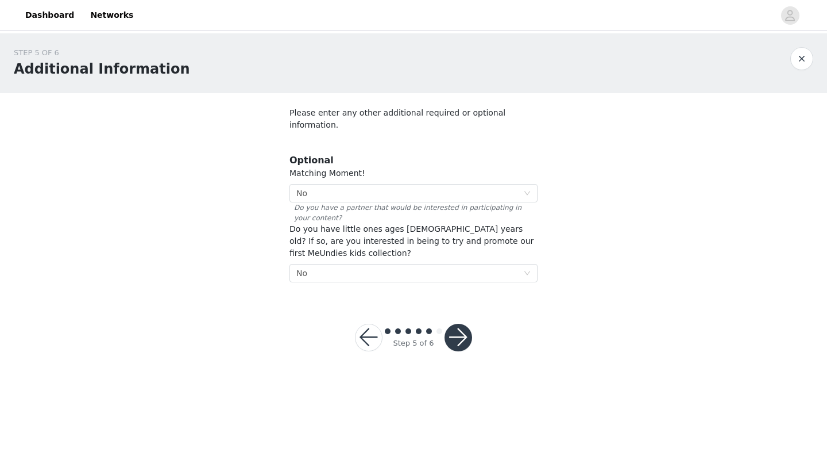
click at [459, 324] on button "button" at bounding box center [459, 338] width 28 height 28
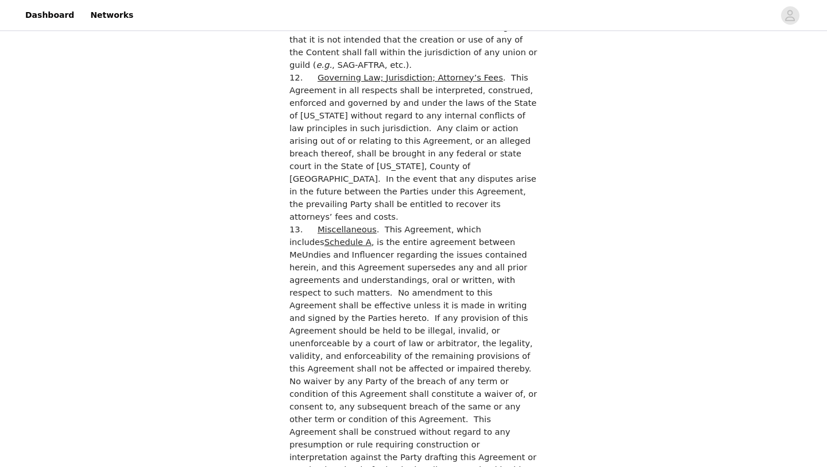
scroll to position [3240, 0]
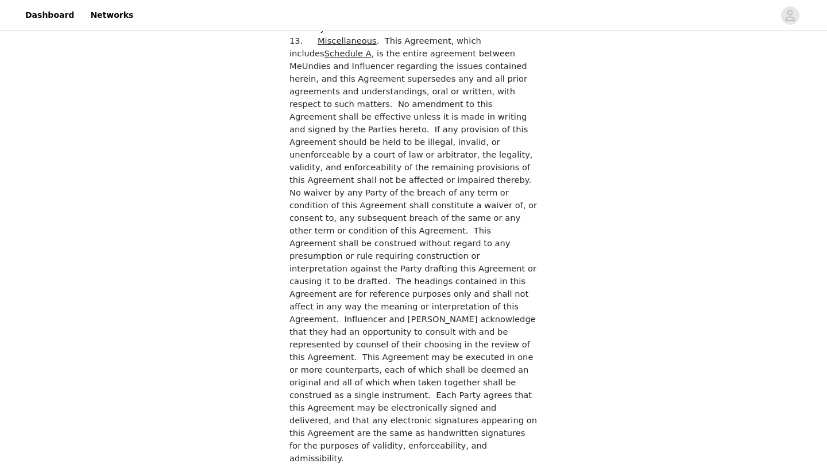
checkbox input "true"
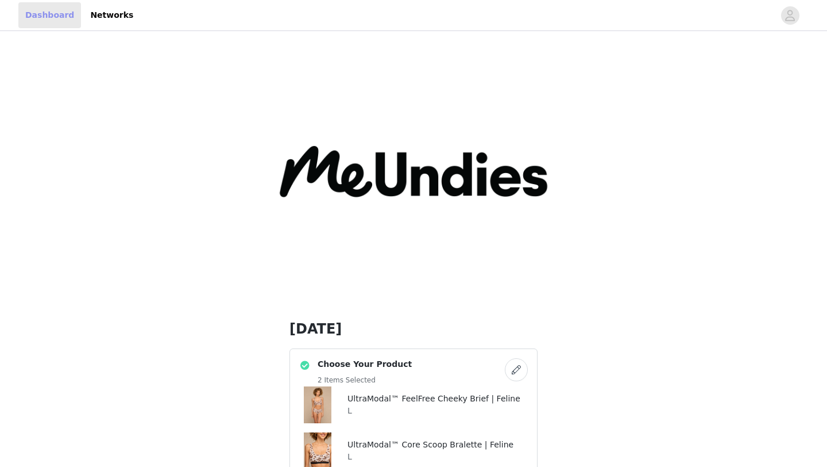
click at [41, 15] on link "Dashboard" at bounding box center [49, 15] width 63 height 26
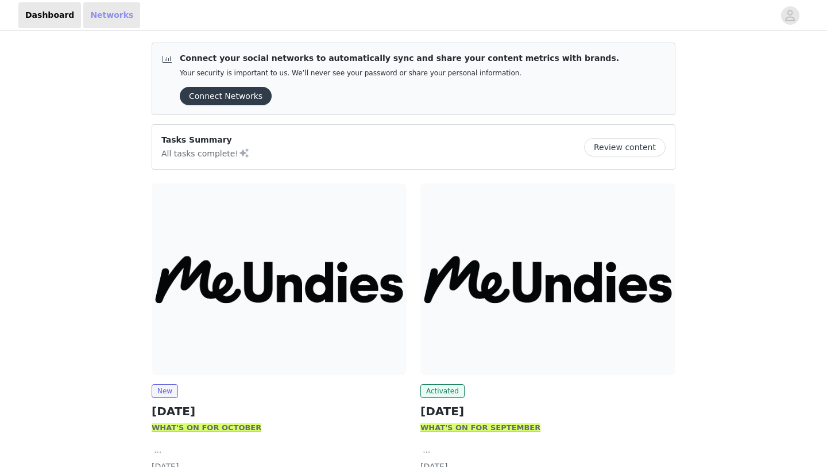
click at [114, 17] on link "Networks" at bounding box center [111, 15] width 57 height 26
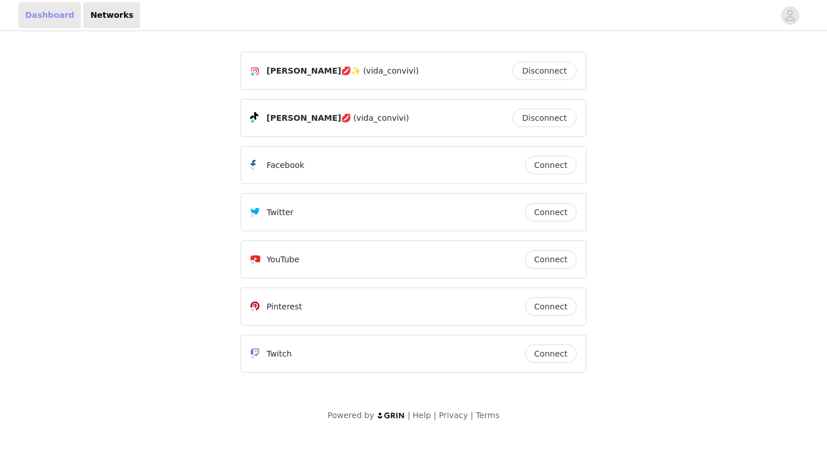
click at [51, 2] on link "Dashboard" at bounding box center [49, 15] width 63 height 26
